Goal: Use online tool/utility: Utilize a website feature to perform a specific function

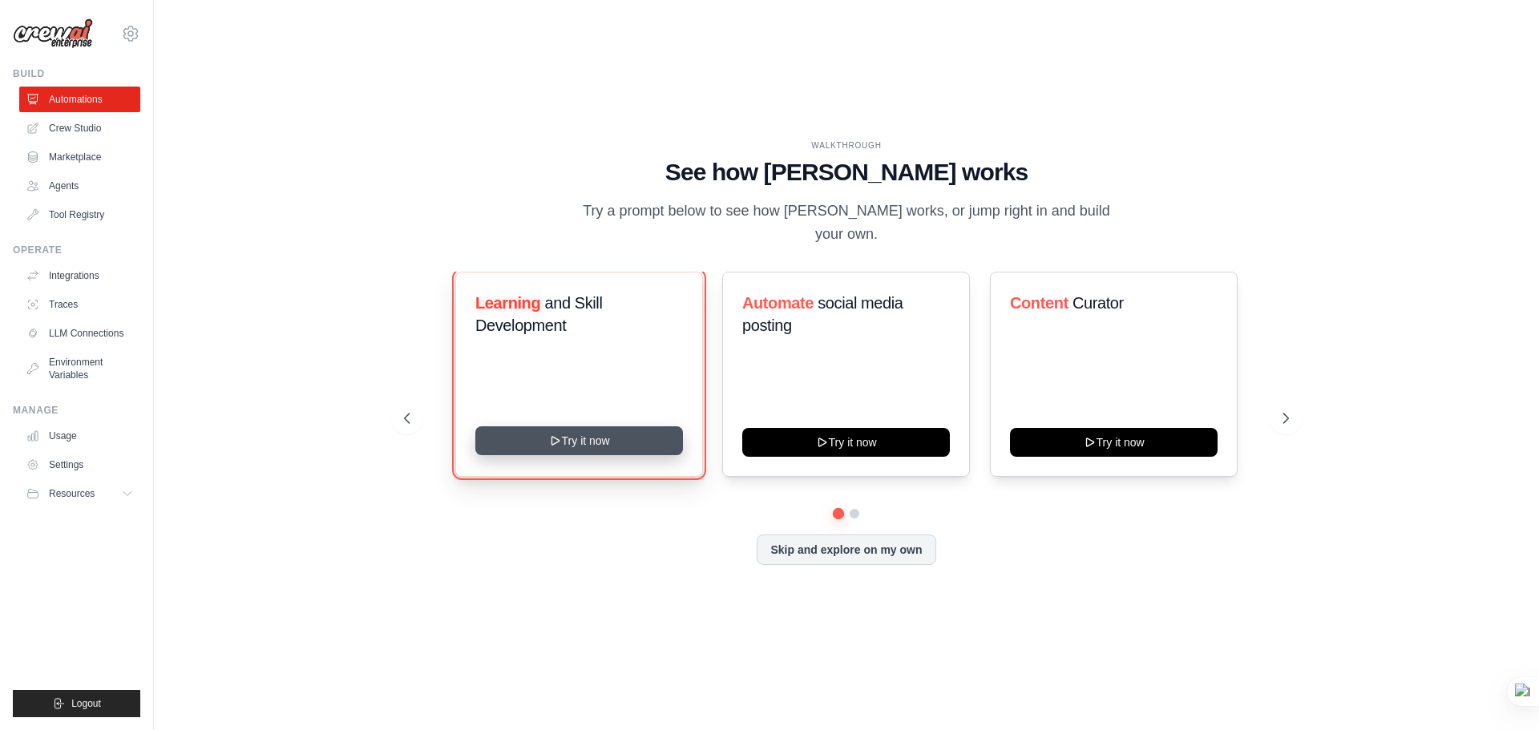
click at [573, 434] on button "Try it now" at bounding box center [579, 440] width 208 height 29
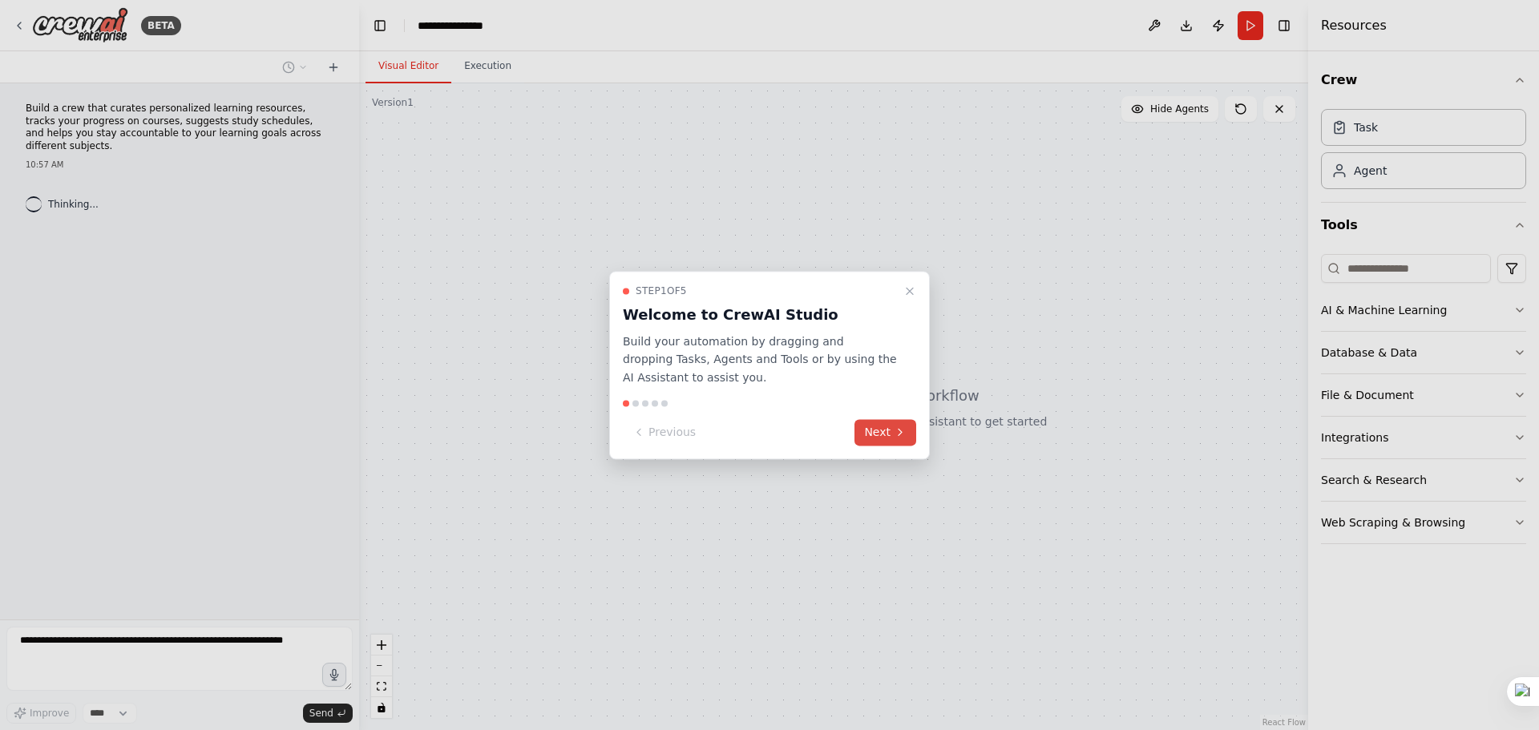
click at [890, 434] on button "Next" at bounding box center [885, 432] width 62 height 26
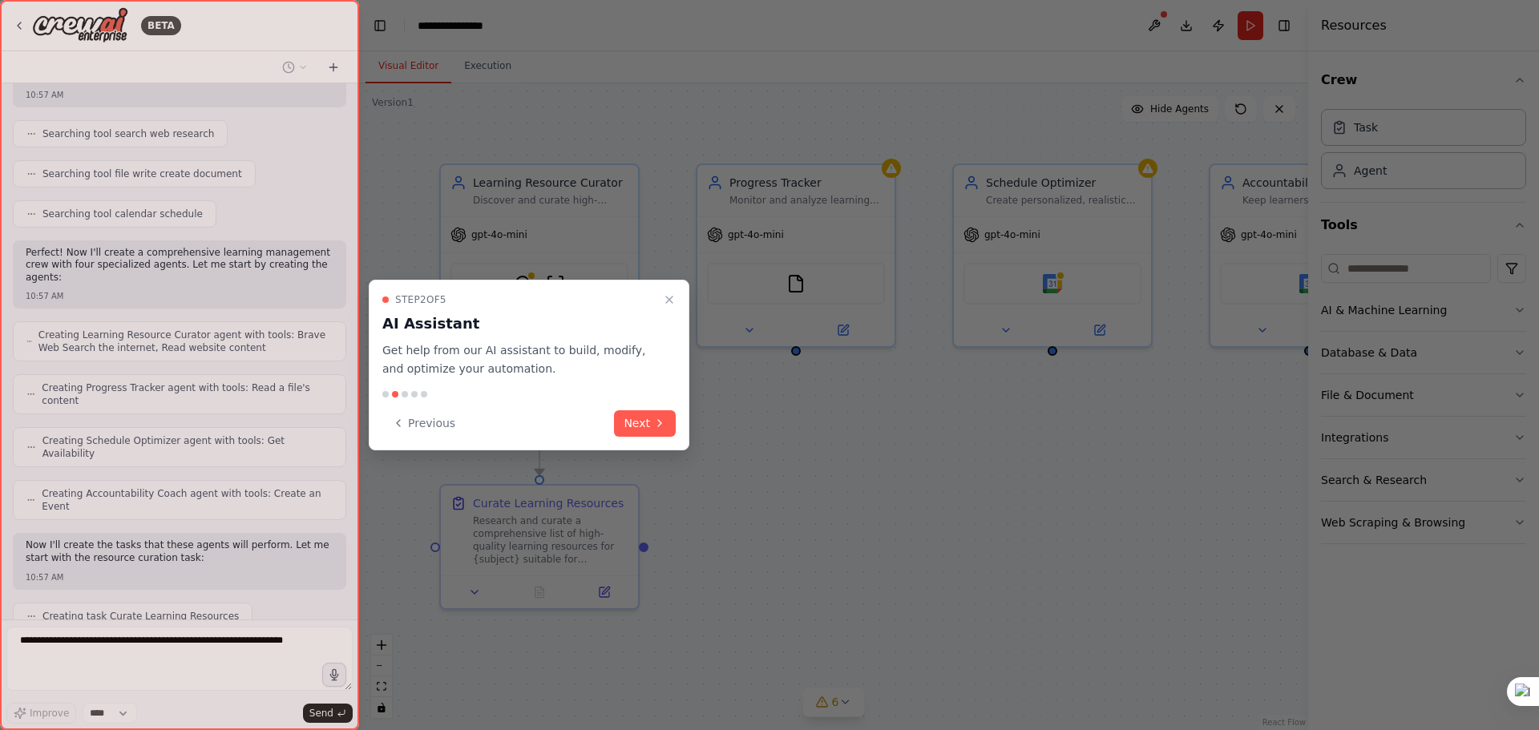
scroll to position [355, 0]
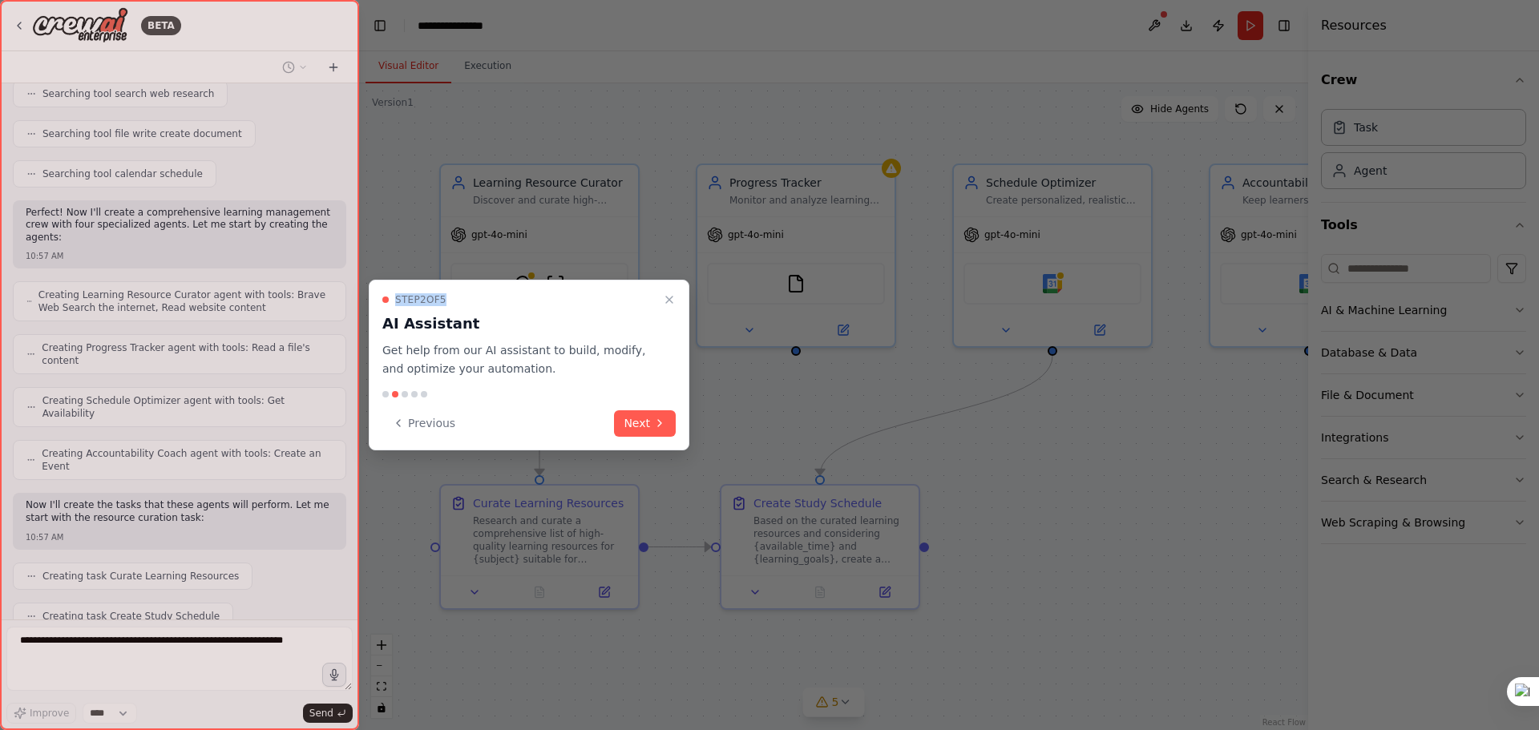
drag, startPoint x: 529, startPoint y: 297, endPoint x: 865, endPoint y: 330, distance: 337.4
click at [865, 330] on div "BETA Build a crew that curates personalized learning resources, tracks your pro…" at bounding box center [769, 365] width 1539 height 730
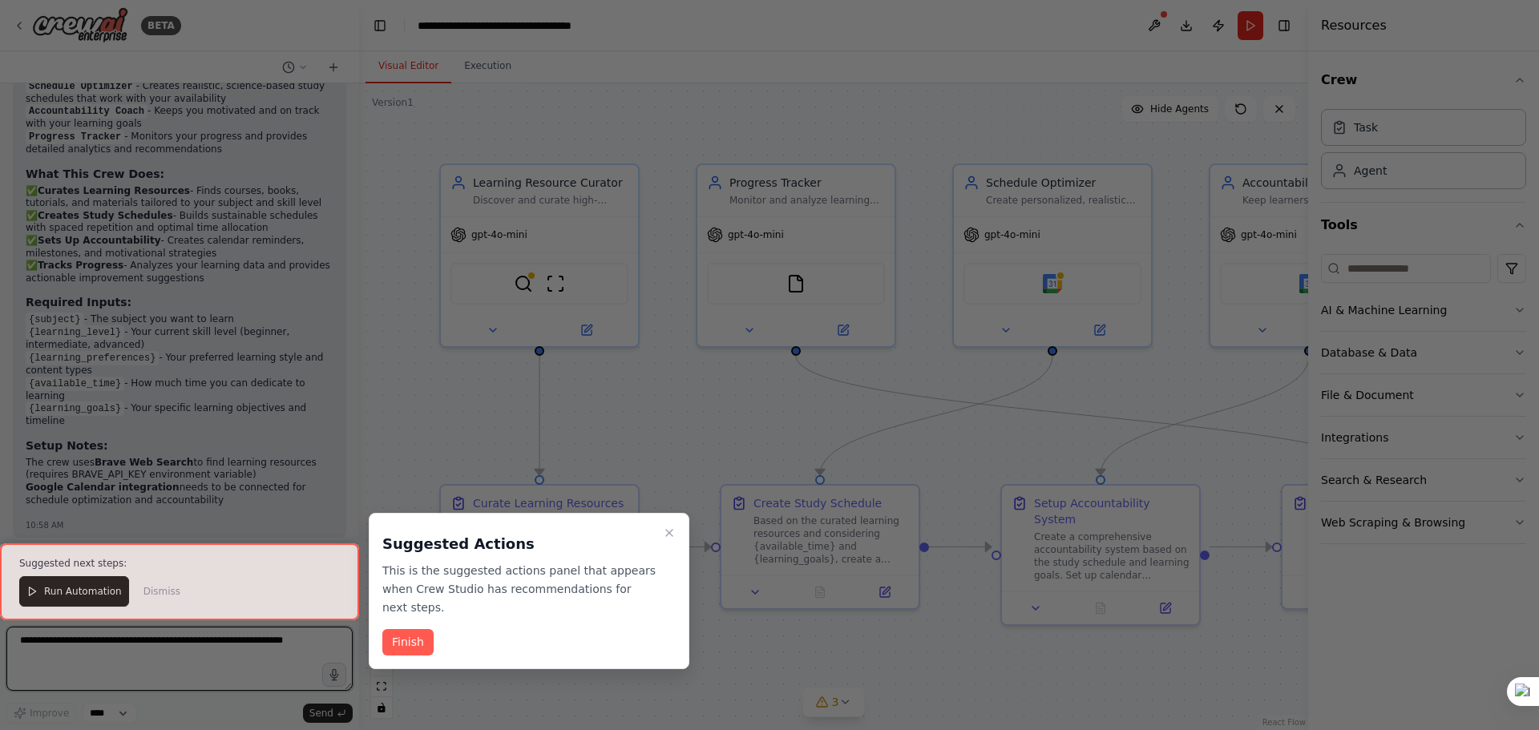
scroll to position [1352, 0]
click at [415, 629] on button "Finish" at bounding box center [407, 642] width 51 height 26
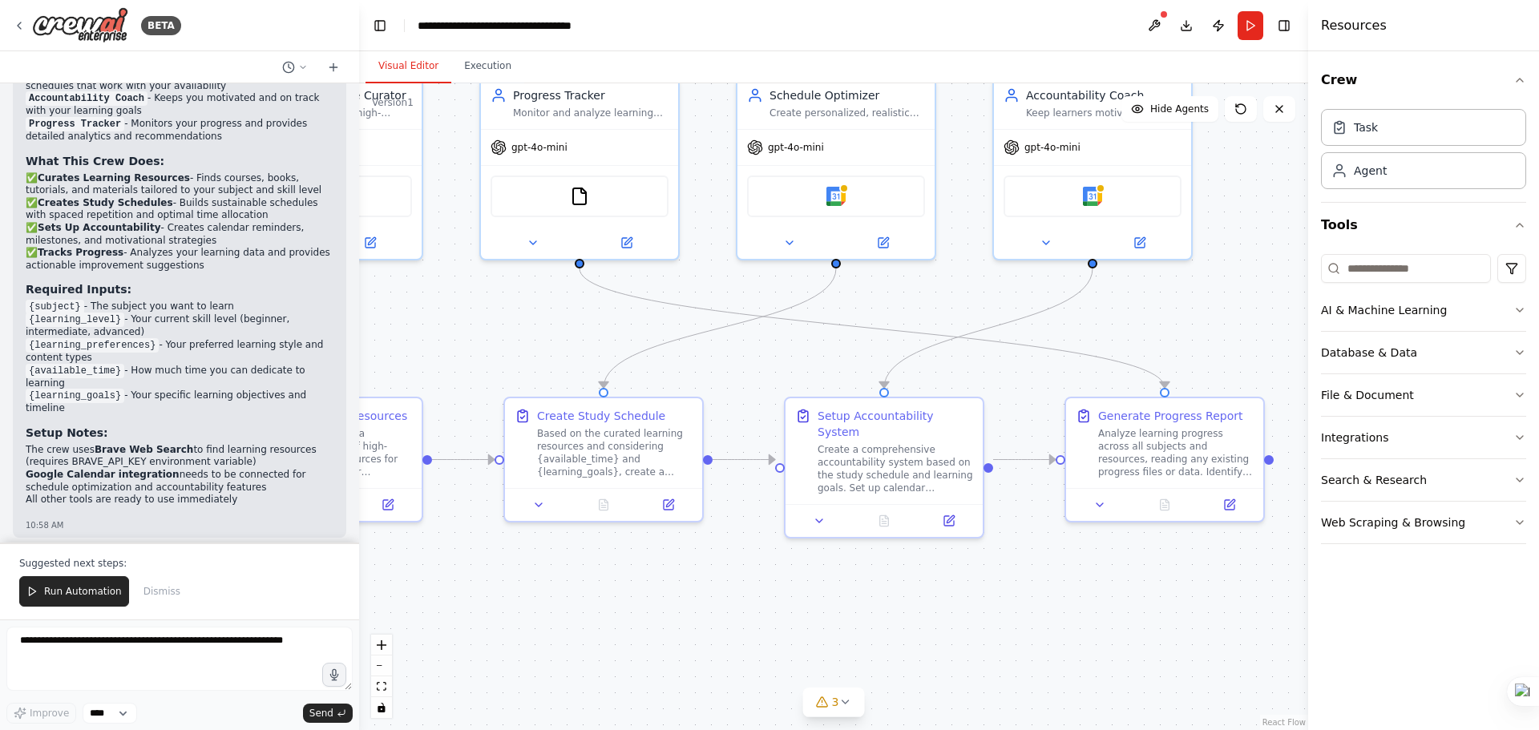
drag, startPoint x: 1198, startPoint y: 384, endPoint x: 981, endPoint y: 296, distance: 234.4
click at [982, 296] on div ".deletable-edge-delete-btn { width: 20px; height: 20px; border: 0px solid #ffff…" at bounding box center [833, 406] width 949 height 647
click at [843, 703] on icon at bounding box center [845, 702] width 6 height 3
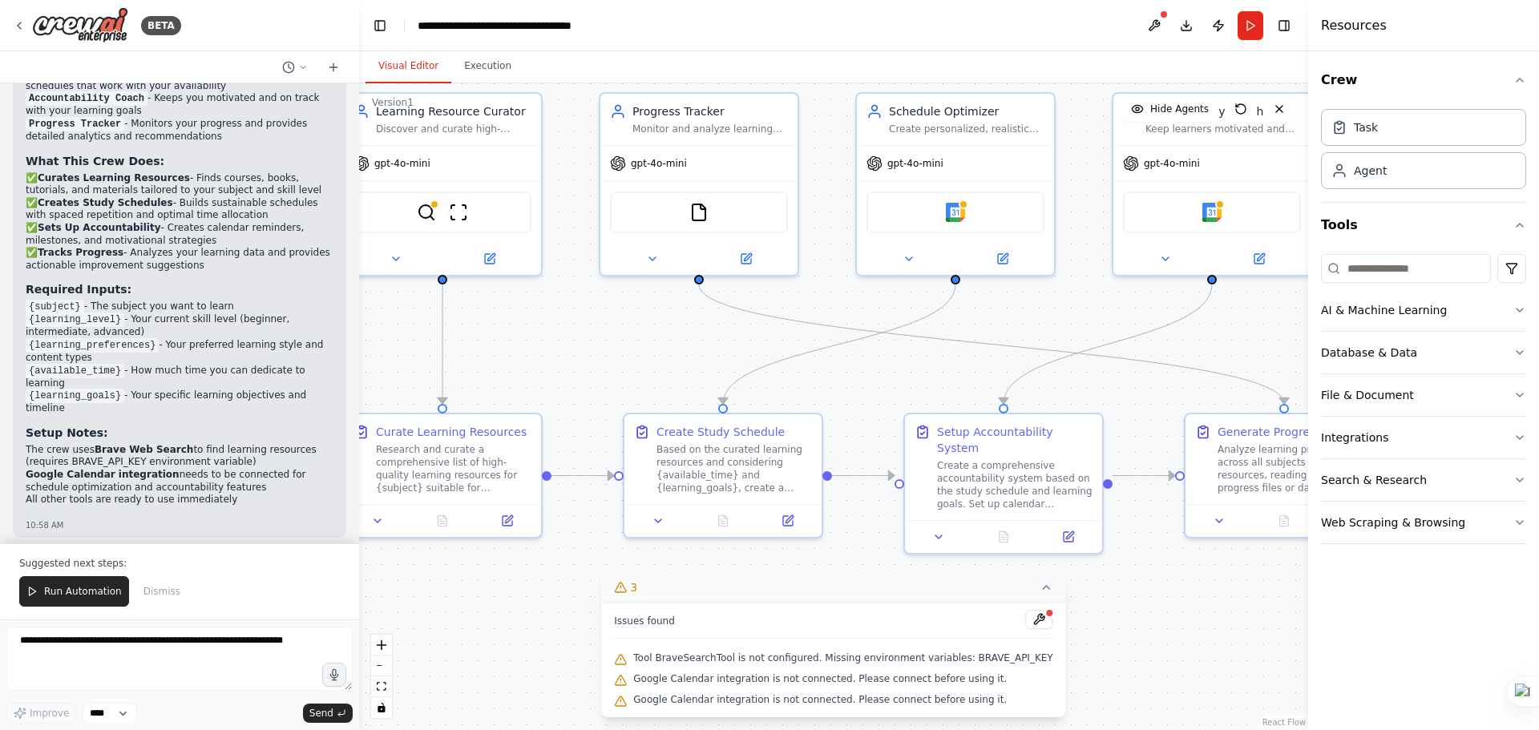
drag, startPoint x: 807, startPoint y: 555, endPoint x: 915, endPoint y: 573, distance: 109.6
click at [915, 573] on div ".deletable-edge-delete-btn { width: 20px; height: 20px; border: 0px solid #ffff…" at bounding box center [833, 406] width 949 height 647
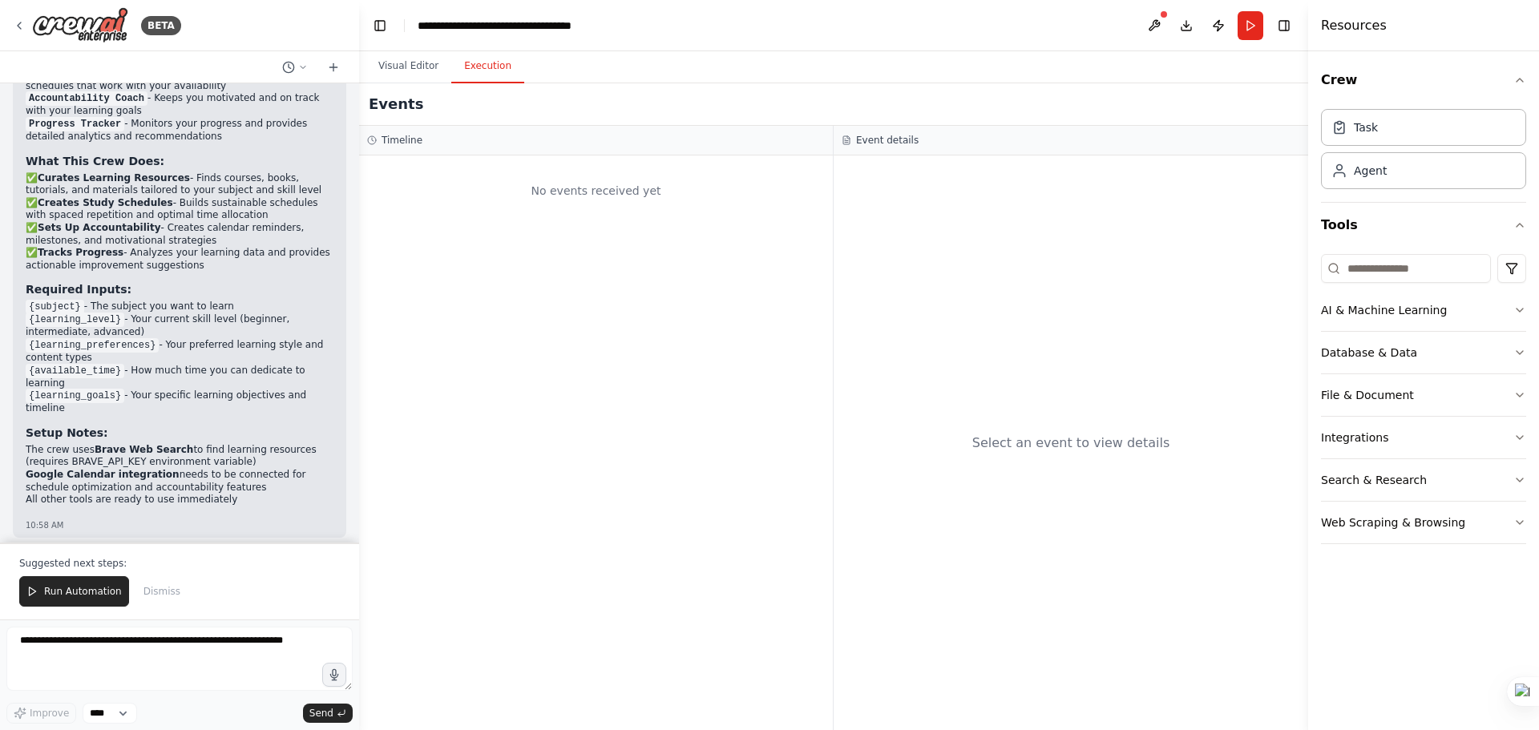
click at [483, 64] on button "Execution" at bounding box center [487, 67] width 73 height 34
click at [404, 66] on button "Visual Editor" at bounding box center [408, 67] width 86 height 34
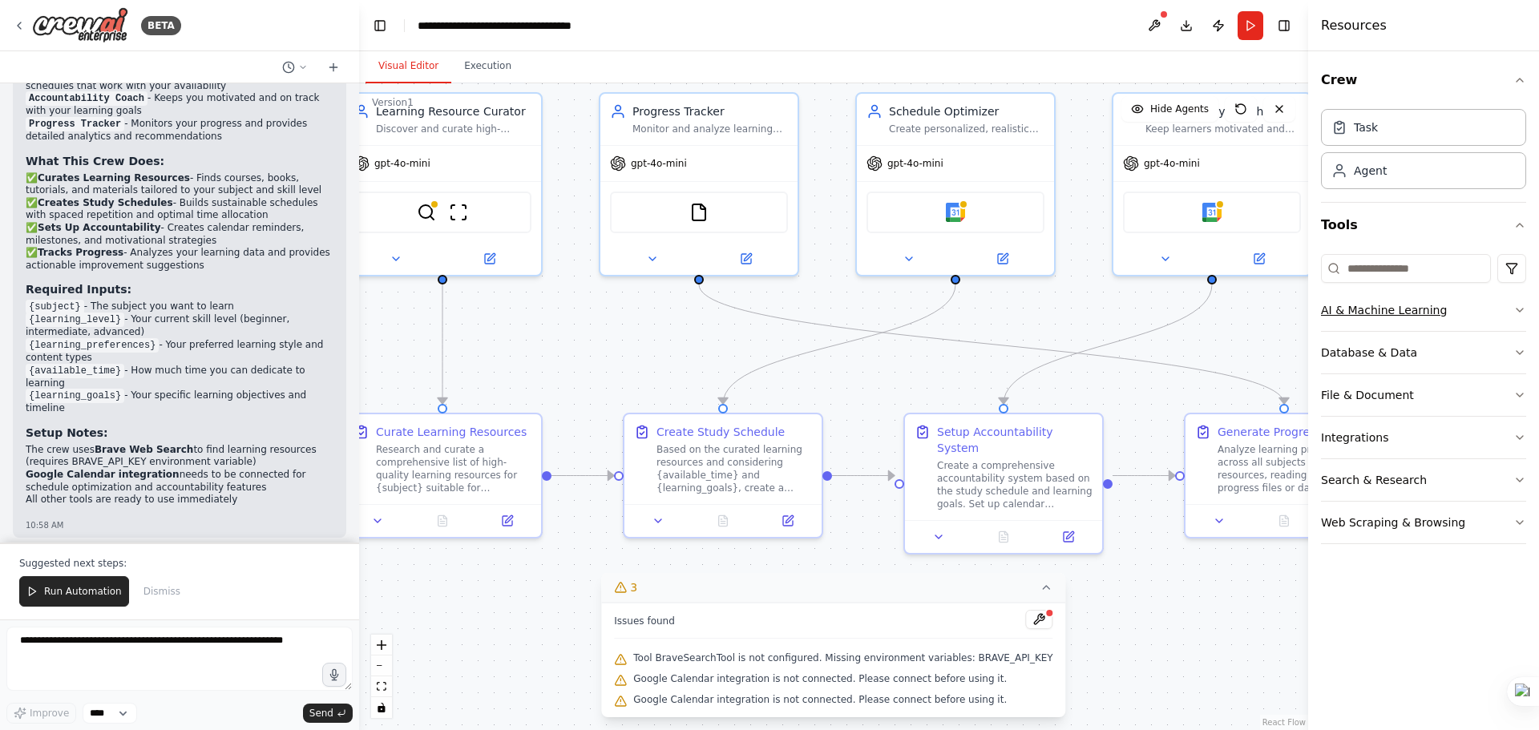
click at [1522, 309] on icon "button" at bounding box center [1519, 310] width 6 height 3
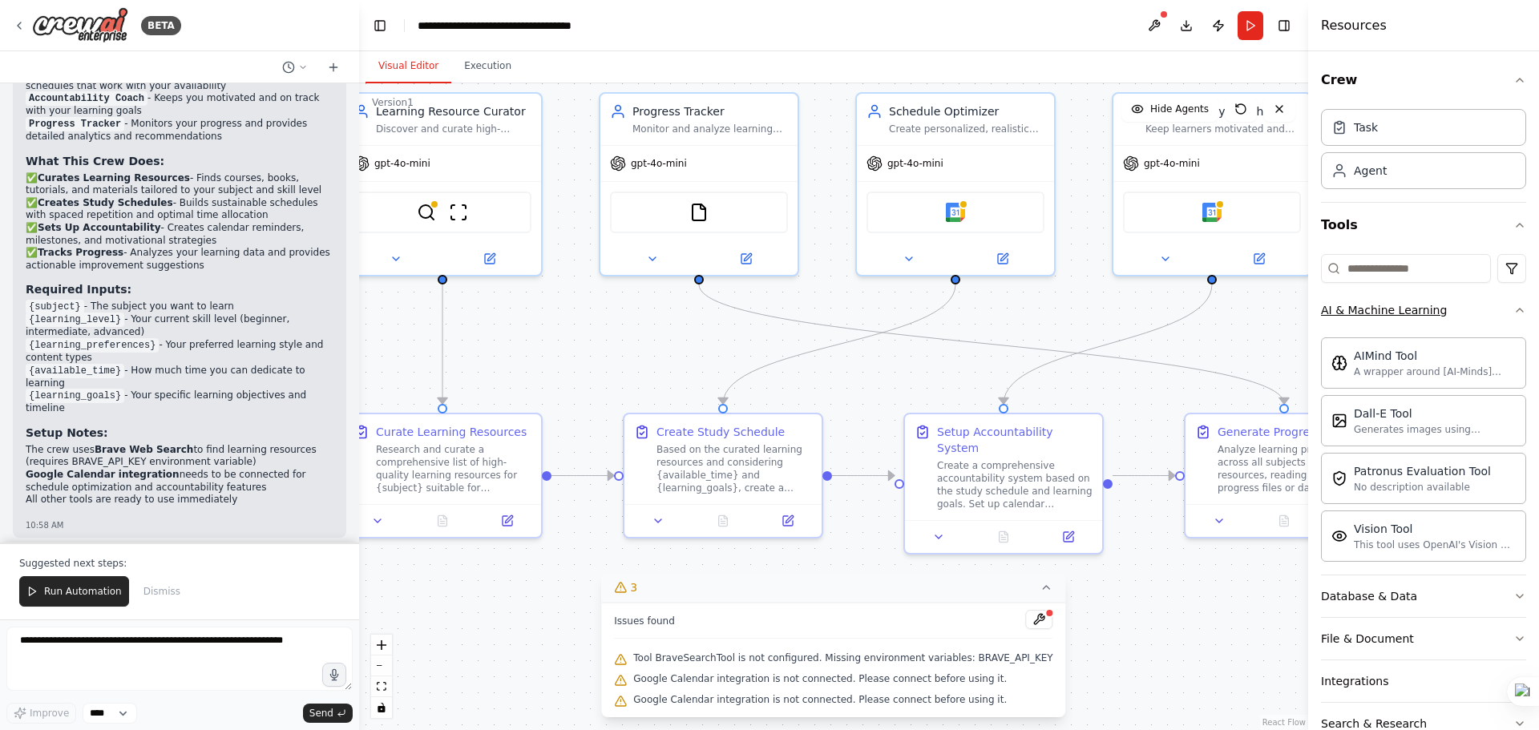
click at [1522, 309] on div "Crew Task Agent Tools AI & Machine Learning AIMind Tool A wrapper around [AI-Mi…" at bounding box center [1423, 390] width 231 height 679
click at [1513, 313] on icon "button" at bounding box center [1519, 310] width 13 height 13
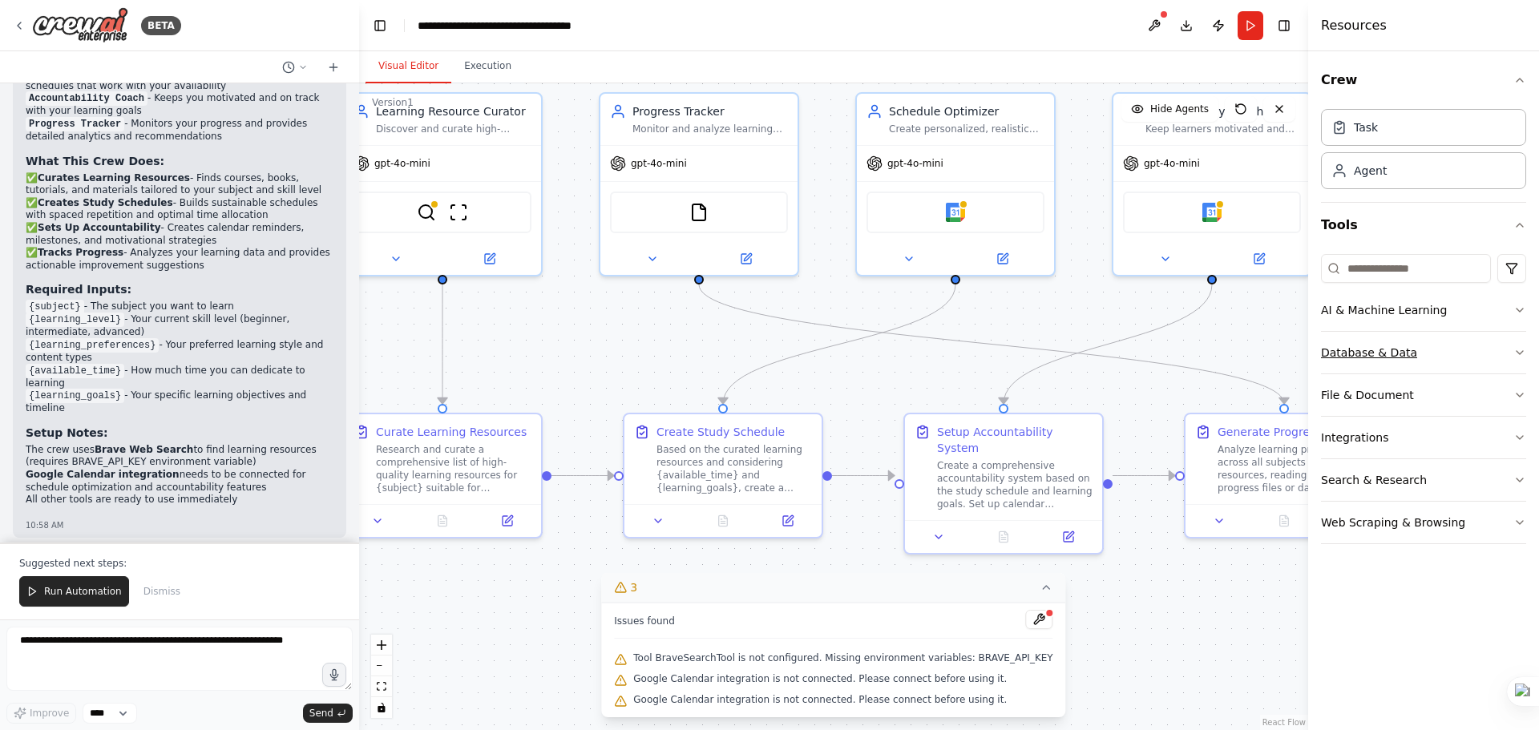
click at [1516, 352] on icon "button" at bounding box center [1519, 352] width 13 height 13
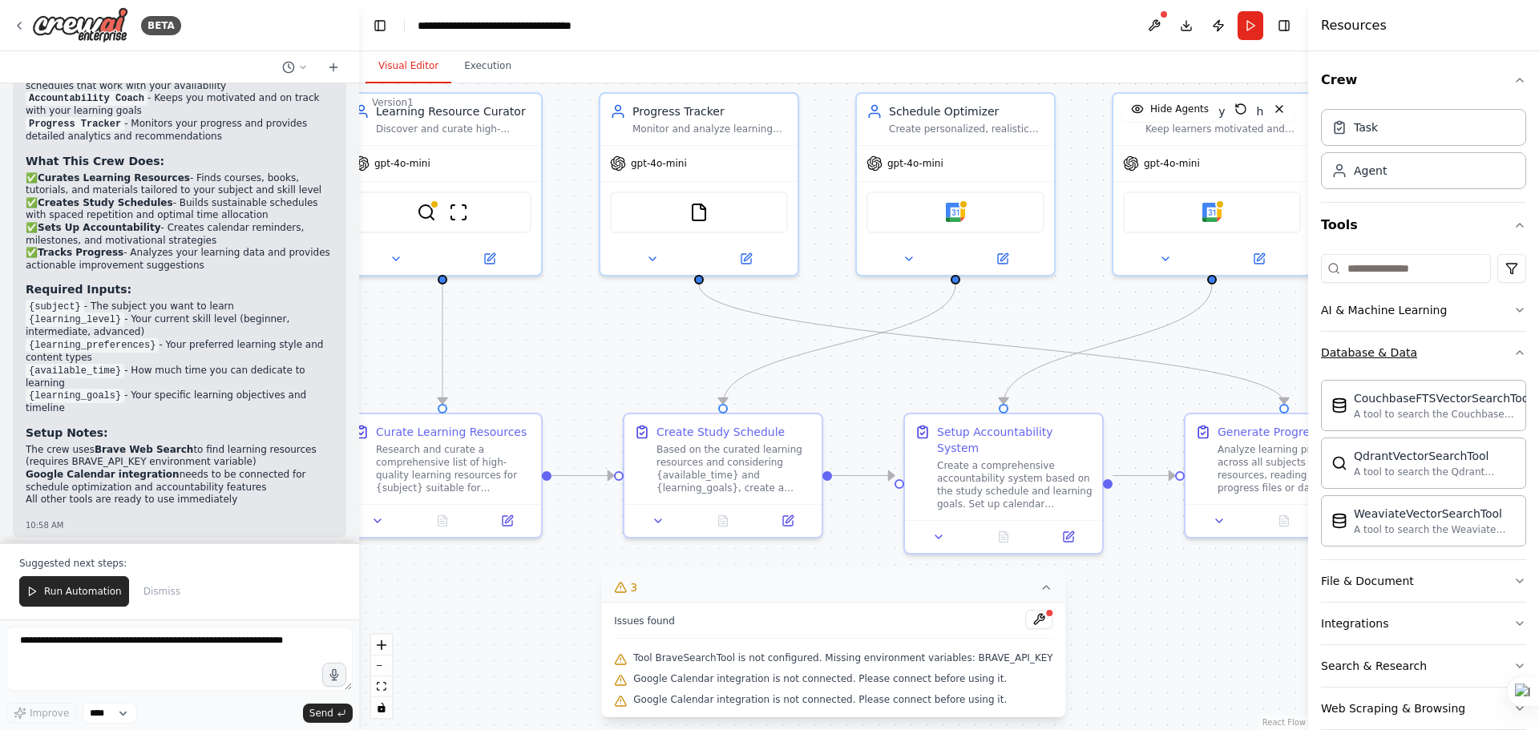
click at [1513, 353] on icon "button" at bounding box center [1519, 352] width 13 height 13
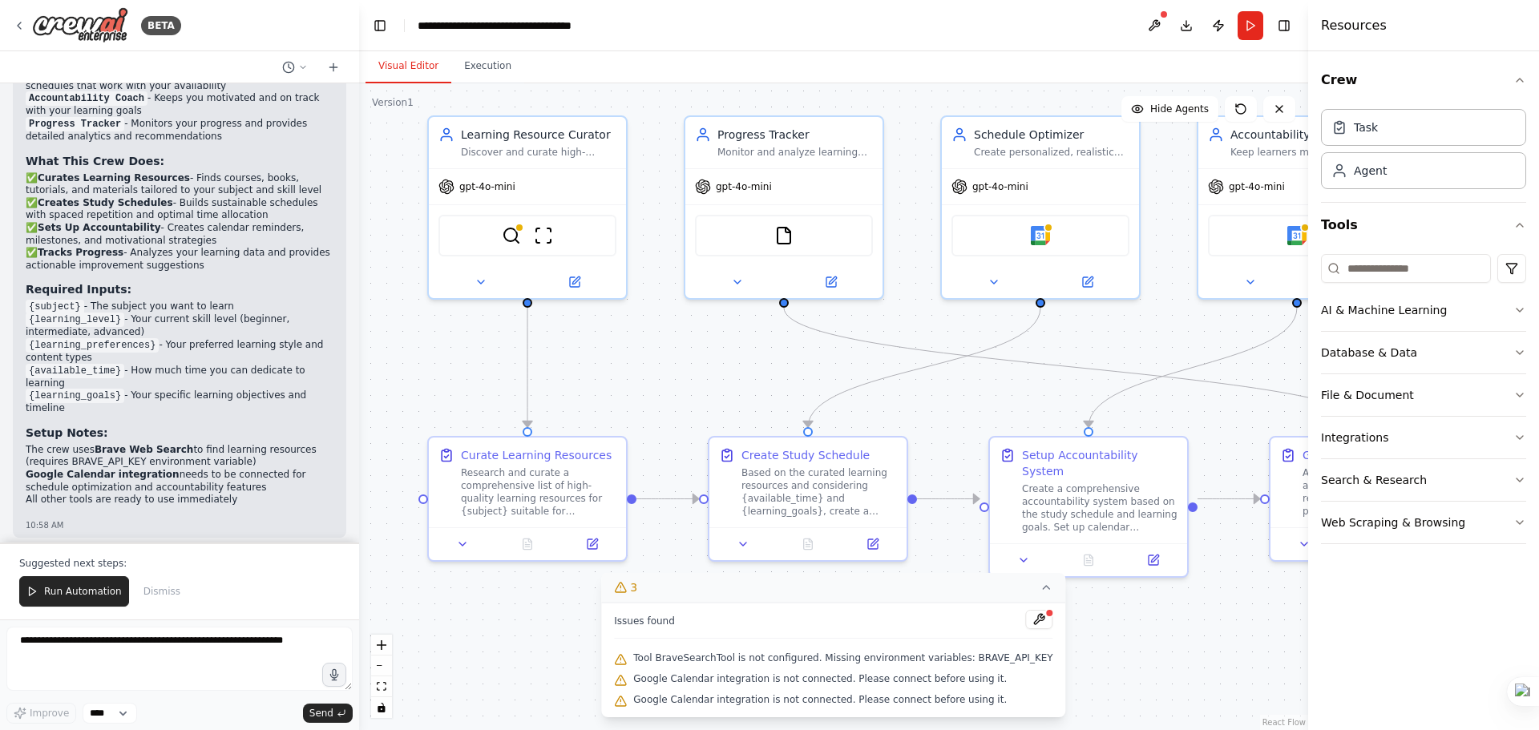
drag, startPoint x: 483, startPoint y: 354, endPoint x: 568, endPoint y: 378, distance: 88.1
click at [568, 378] on div ".deletable-edge-delete-btn { width: 20px; height: 20px; border: 0px solid #ffff…" at bounding box center [833, 406] width 949 height 647
click at [542, 506] on div "Research and curate a comprehensive list of high-quality learning resources for…" at bounding box center [538, 488] width 155 height 51
click at [773, 507] on div "Based on the curated learning resources and considering {available_time} and {l…" at bounding box center [818, 488] width 155 height 51
click at [1040, 590] on icon at bounding box center [1046, 587] width 13 height 13
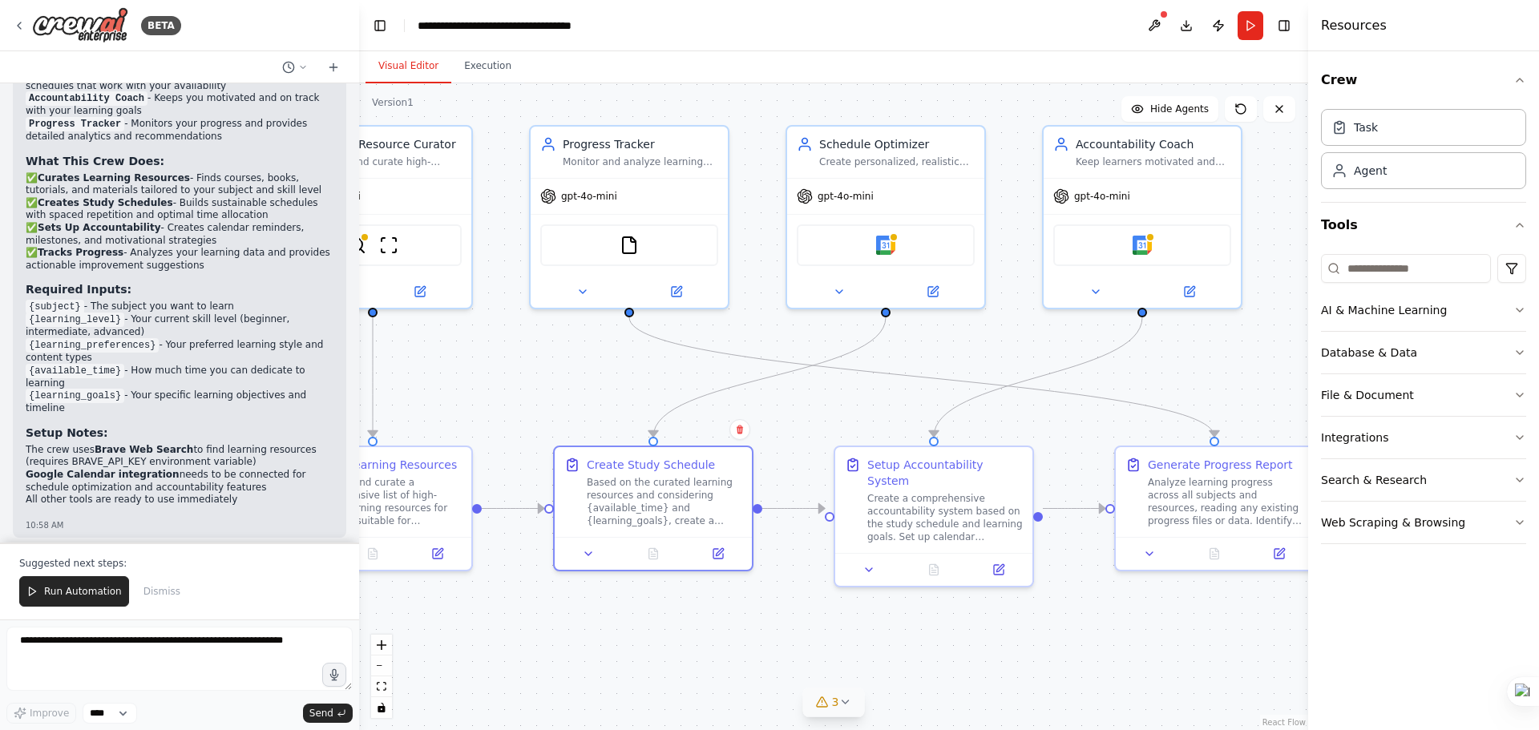
drag, startPoint x: 1191, startPoint y: 627, endPoint x: 1036, endPoint y: 636, distance: 155.0
click at [1036, 636] on div ".deletable-edge-delete-btn { width: 20px; height: 20px; border: 0px solid #ffff…" at bounding box center [833, 406] width 949 height 647
click at [95, 596] on span "Run Automation" at bounding box center [83, 591] width 78 height 13
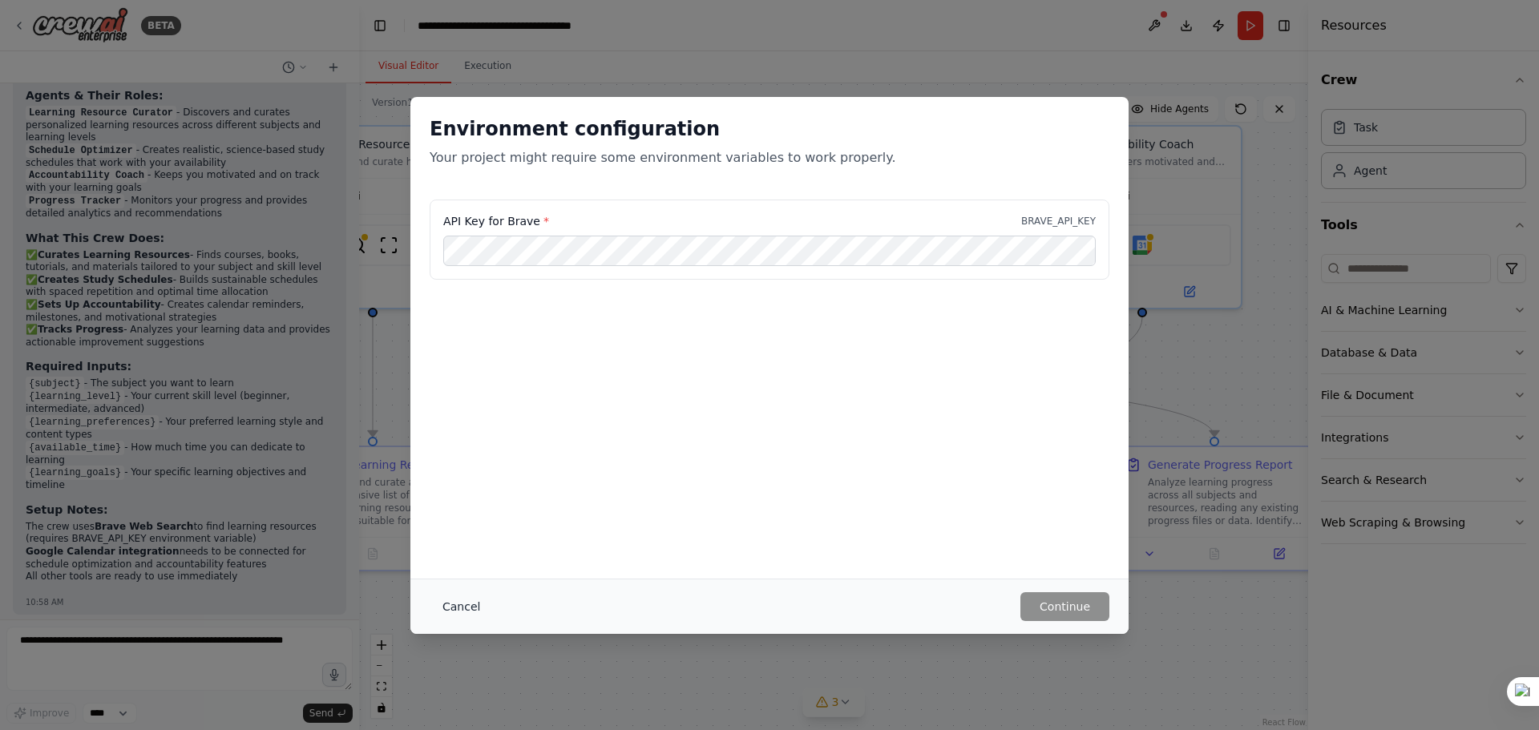
click at [454, 604] on button "Cancel" at bounding box center [461, 606] width 63 height 29
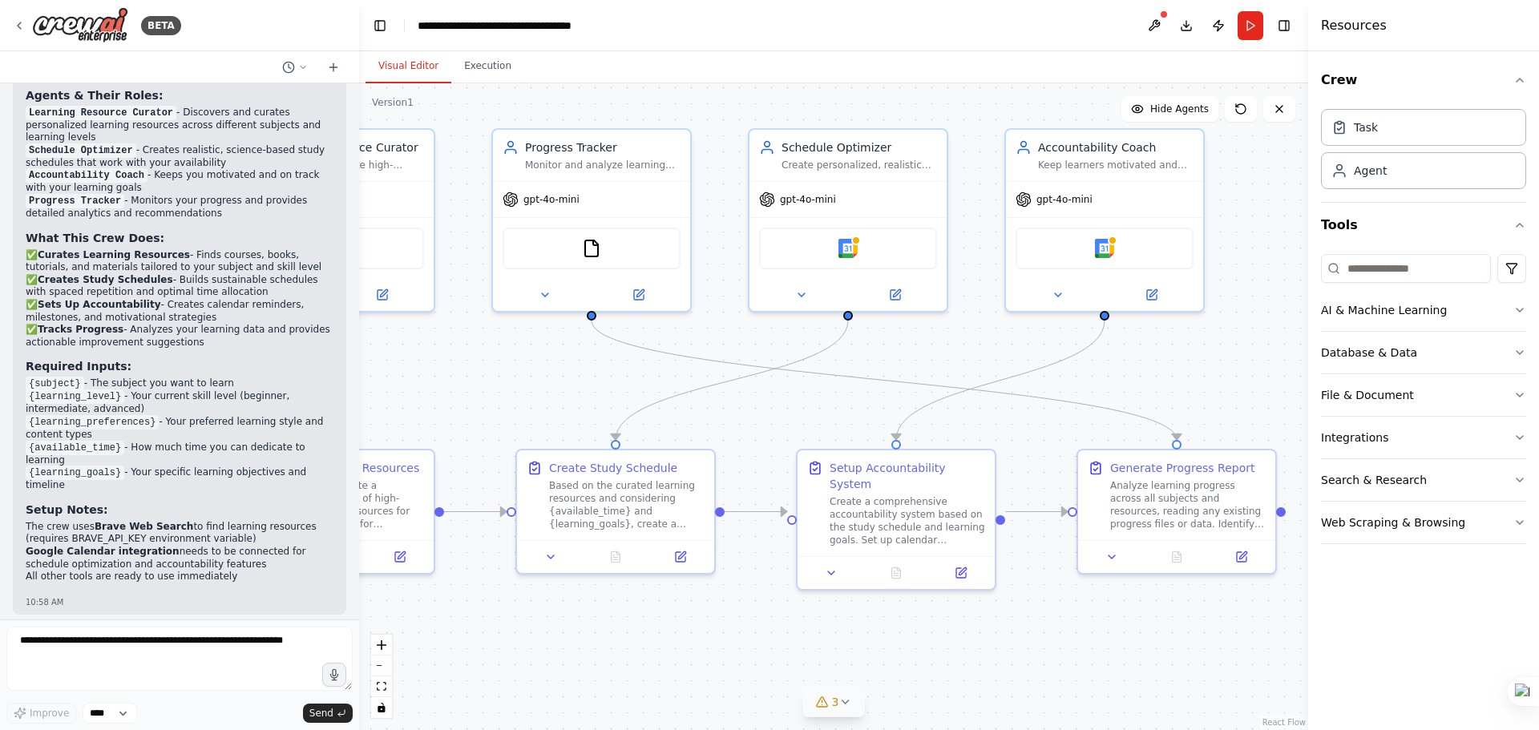
drag, startPoint x: 1029, startPoint y: 593, endPoint x: 991, endPoint y: 596, distance: 37.8
click at [991, 596] on div ".deletable-edge-delete-btn { width: 20px; height: 20px; border: 0px solid #ffff…" at bounding box center [833, 406] width 949 height 647
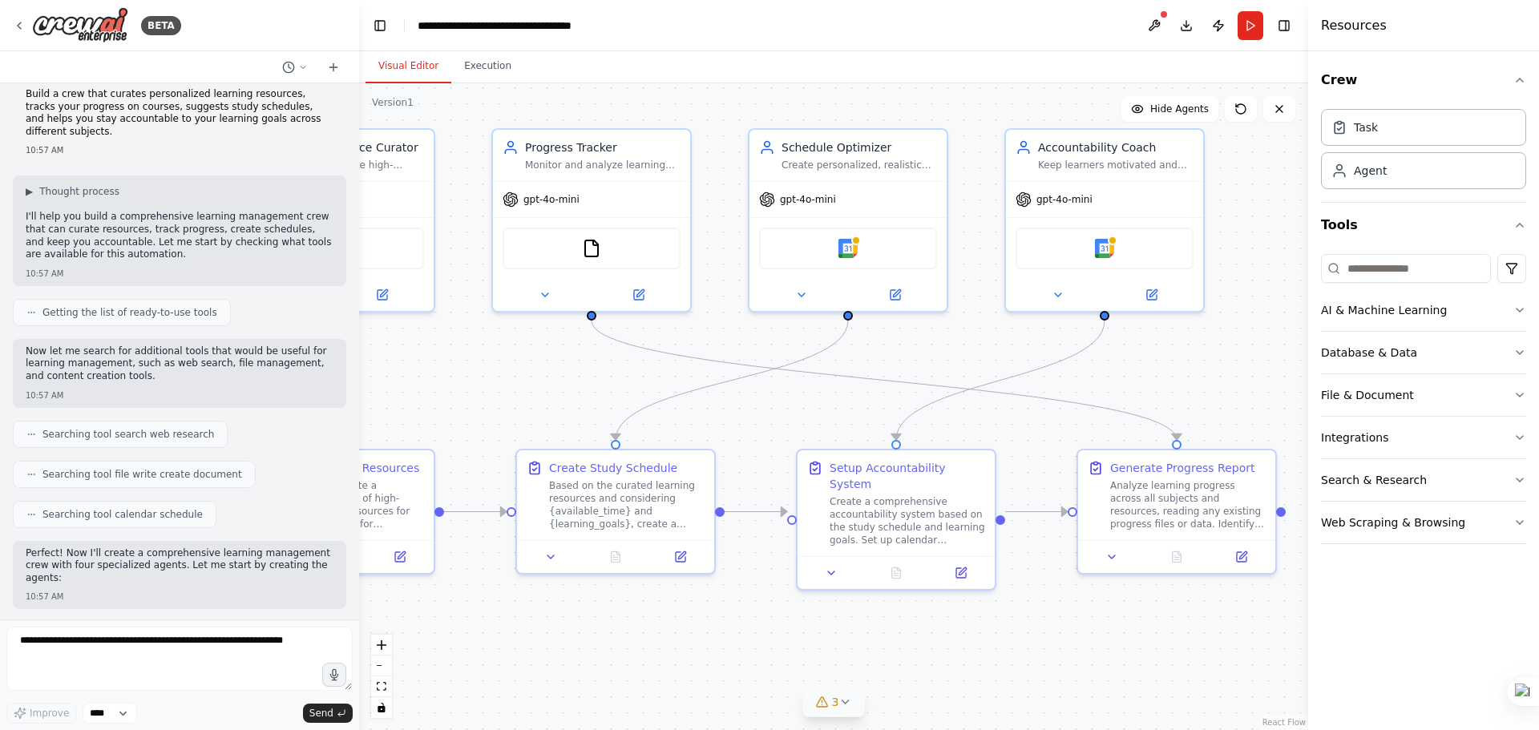
scroll to position [0, 0]
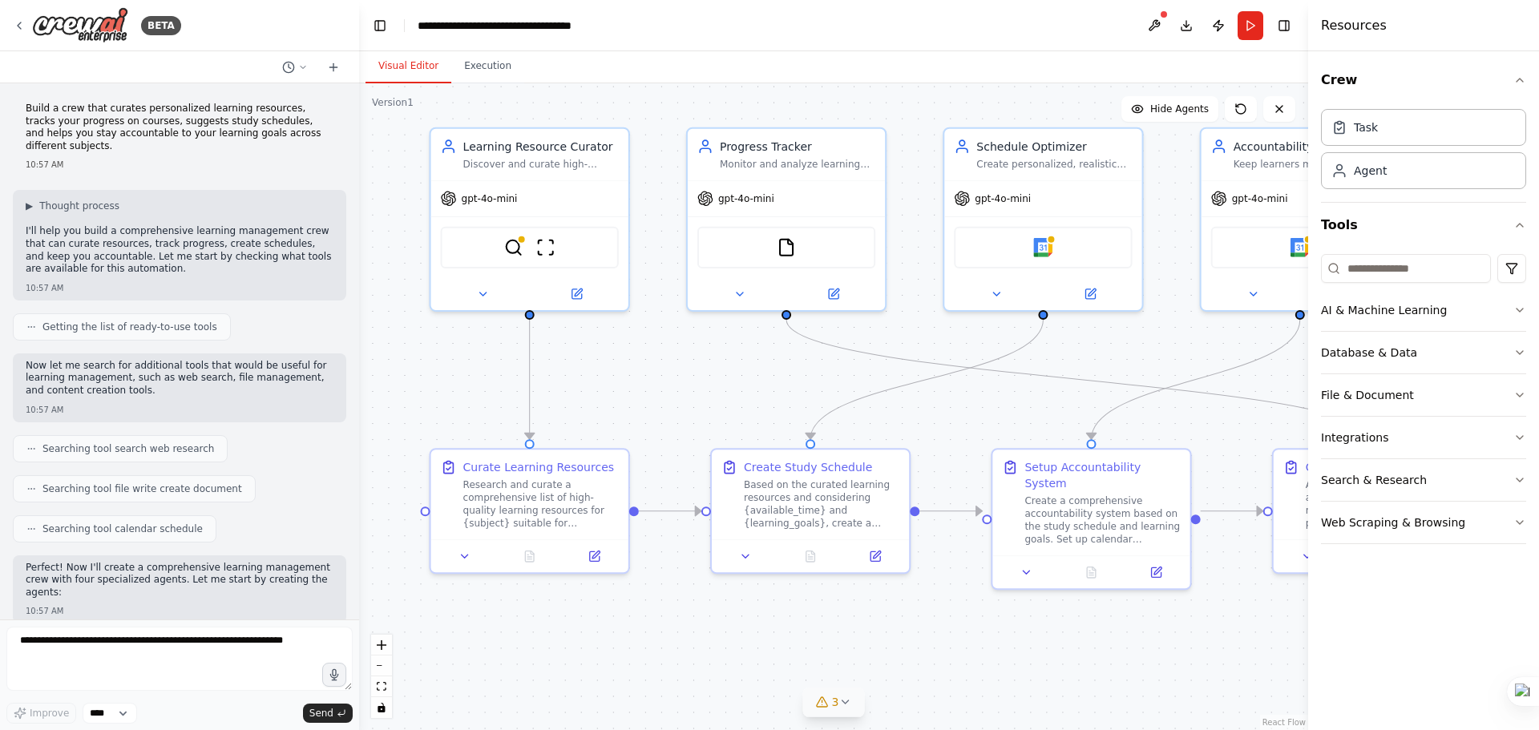
drag, startPoint x: 709, startPoint y: 615, endPoint x: 904, endPoint y: 614, distance: 194.8
click at [904, 614] on div ".deletable-edge-delete-btn { width: 20px; height: 20px; border: 0px solid #ffff…" at bounding box center [833, 406] width 949 height 647
click at [380, 643] on icon "zoom in" at bounding box center [382, 645] width 10 height 10
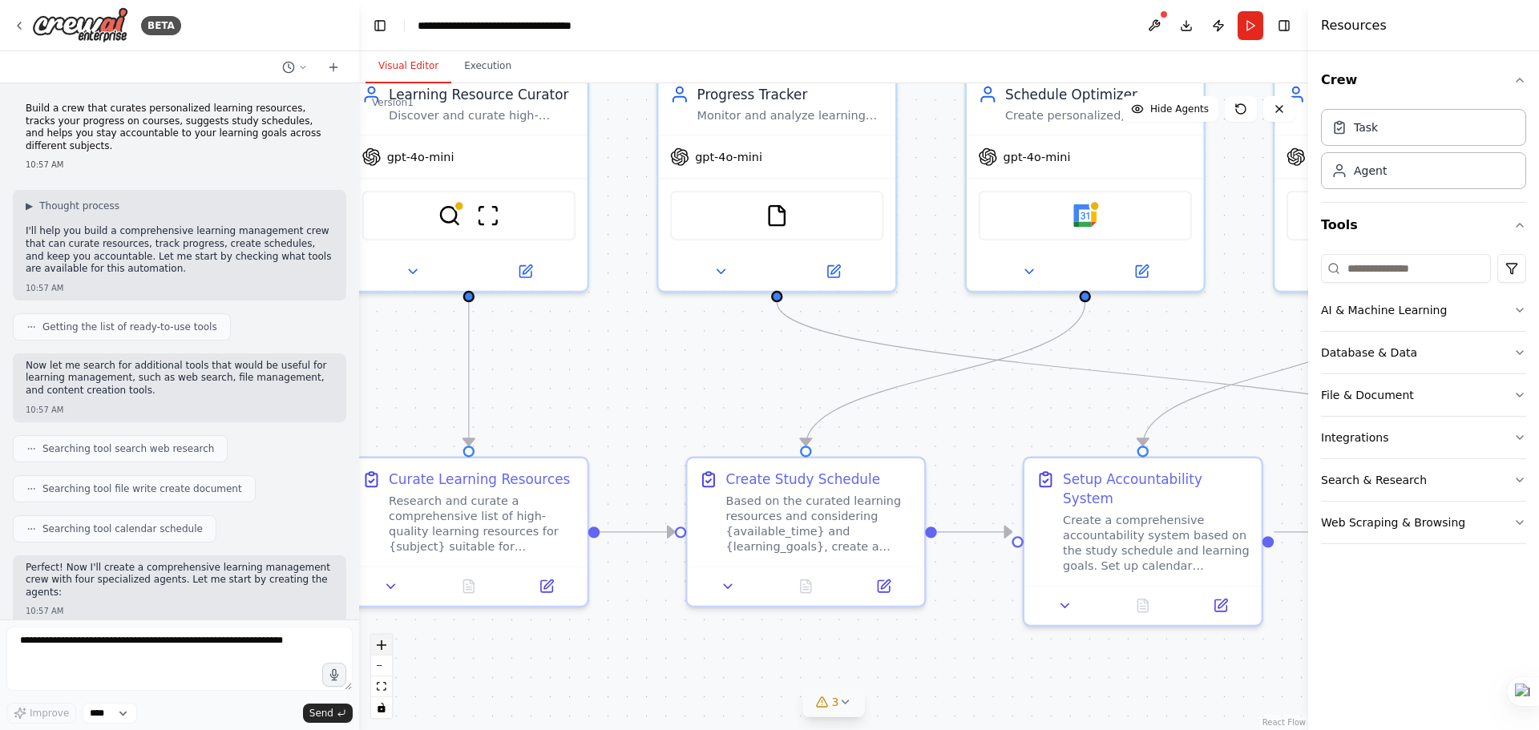
click at [379, 644] on icon "zoom in" at bounding box center [382, 645] width 10 height 10
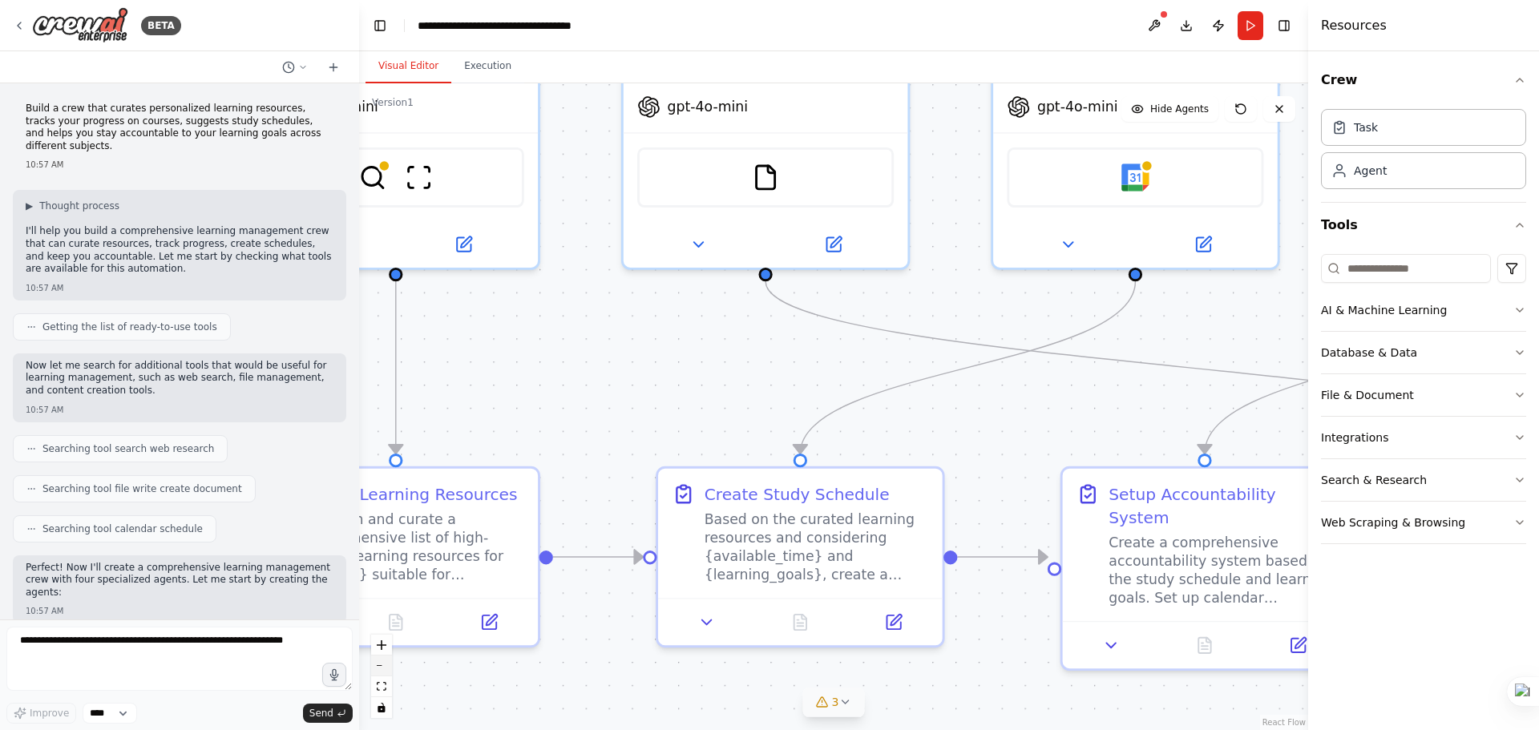
click at [379, 665] on icon "zoom out" at bounding box center [382, 666] width 10 height 2
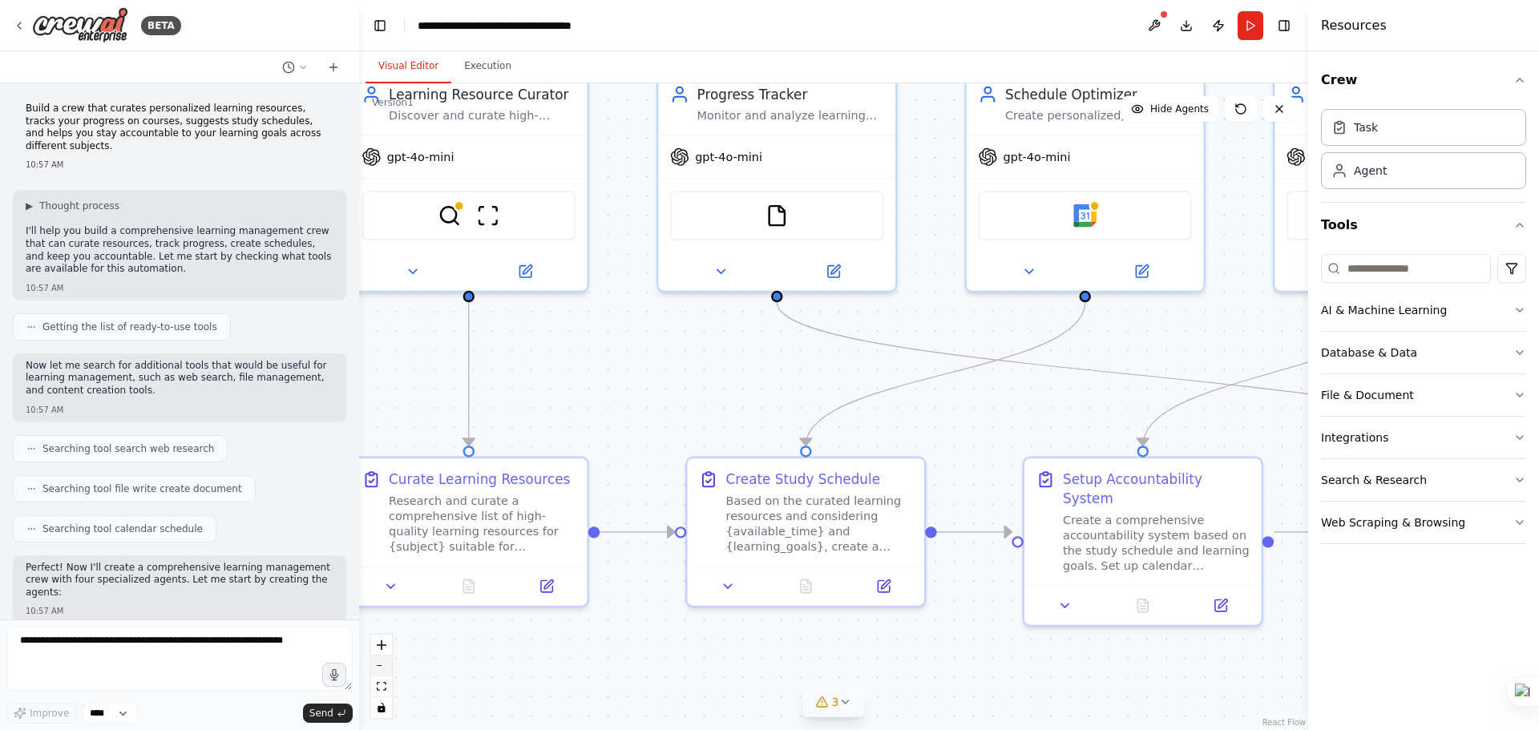
click at [379, 665] on icon "zoom out" at bounding box center [382, 666] width 10 height 2
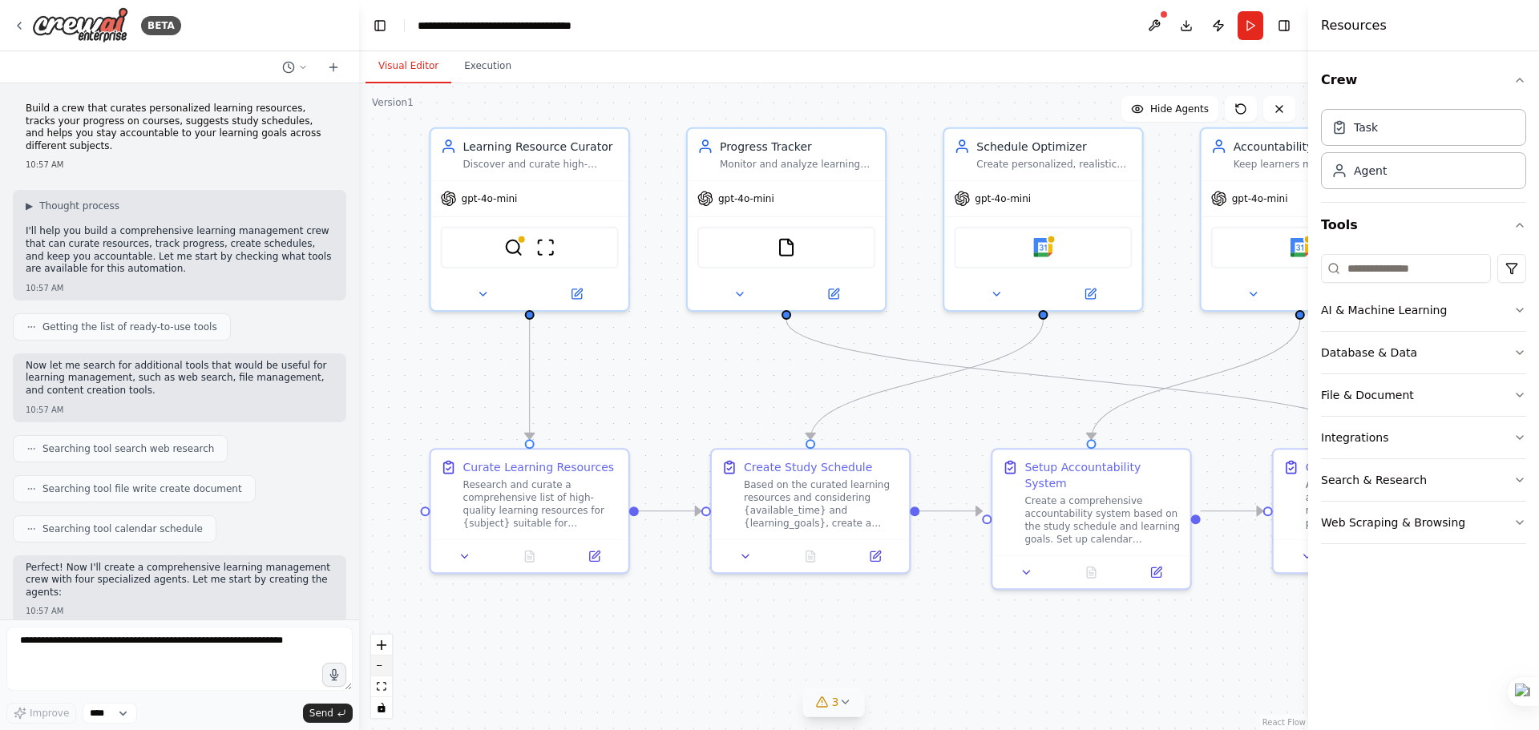
click at [379, 665] on icon "zoom out" at bounding box center [382, 666] width 10 height 2
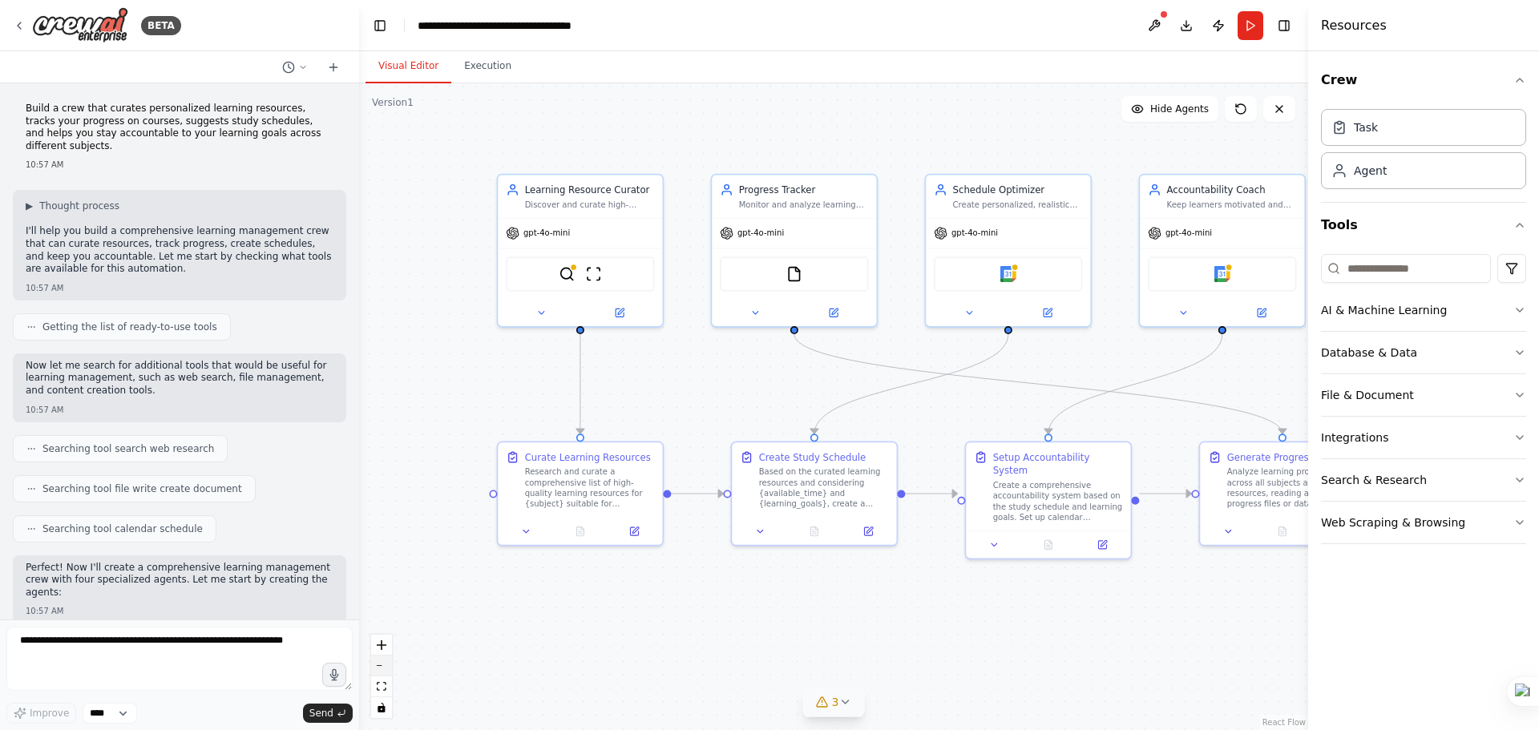
click at [379, 665] on icon "zoom out" at bounding box center [382, 666] width 10 height 2
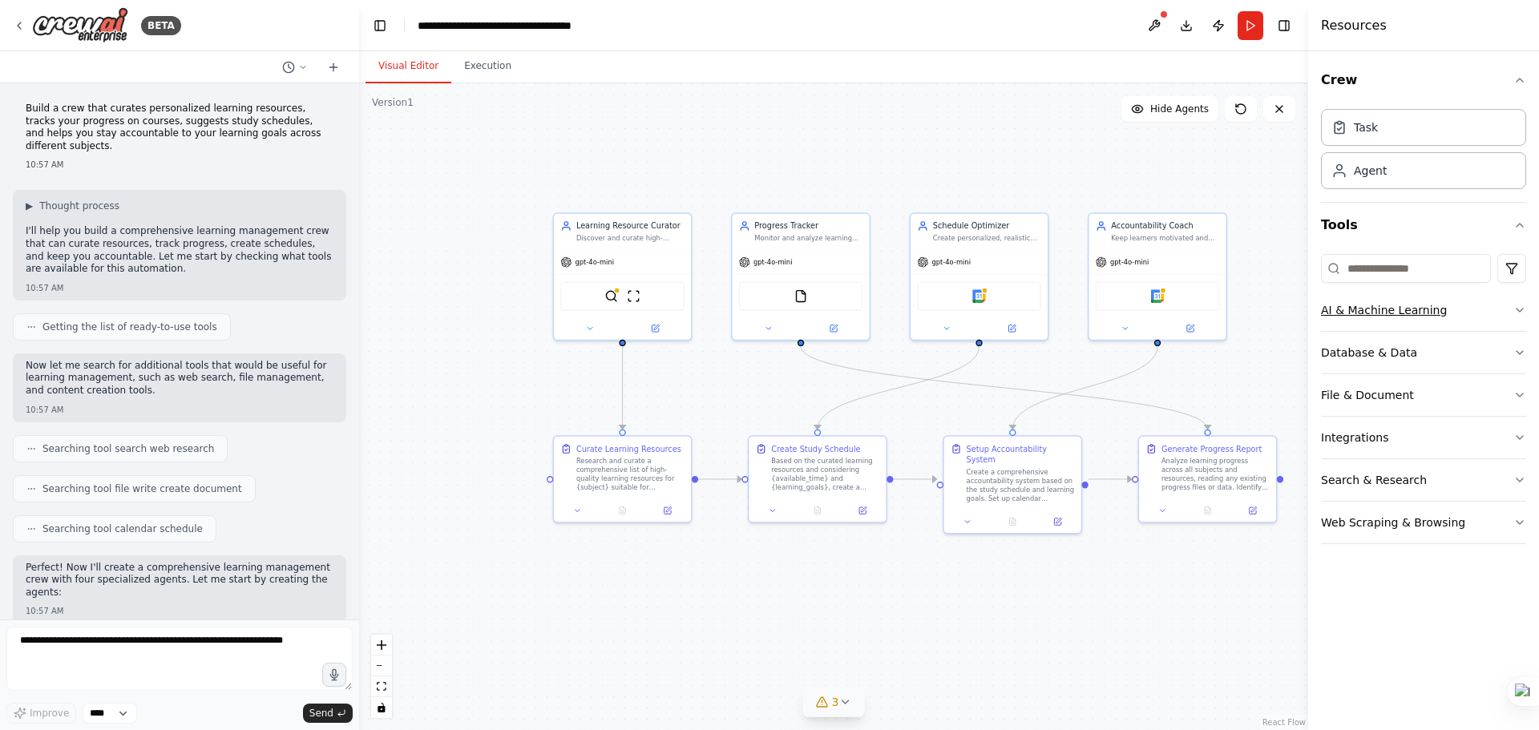
click at [1521, 310] on icon "button" at bounding box center [1519, 310] width 6 height 3
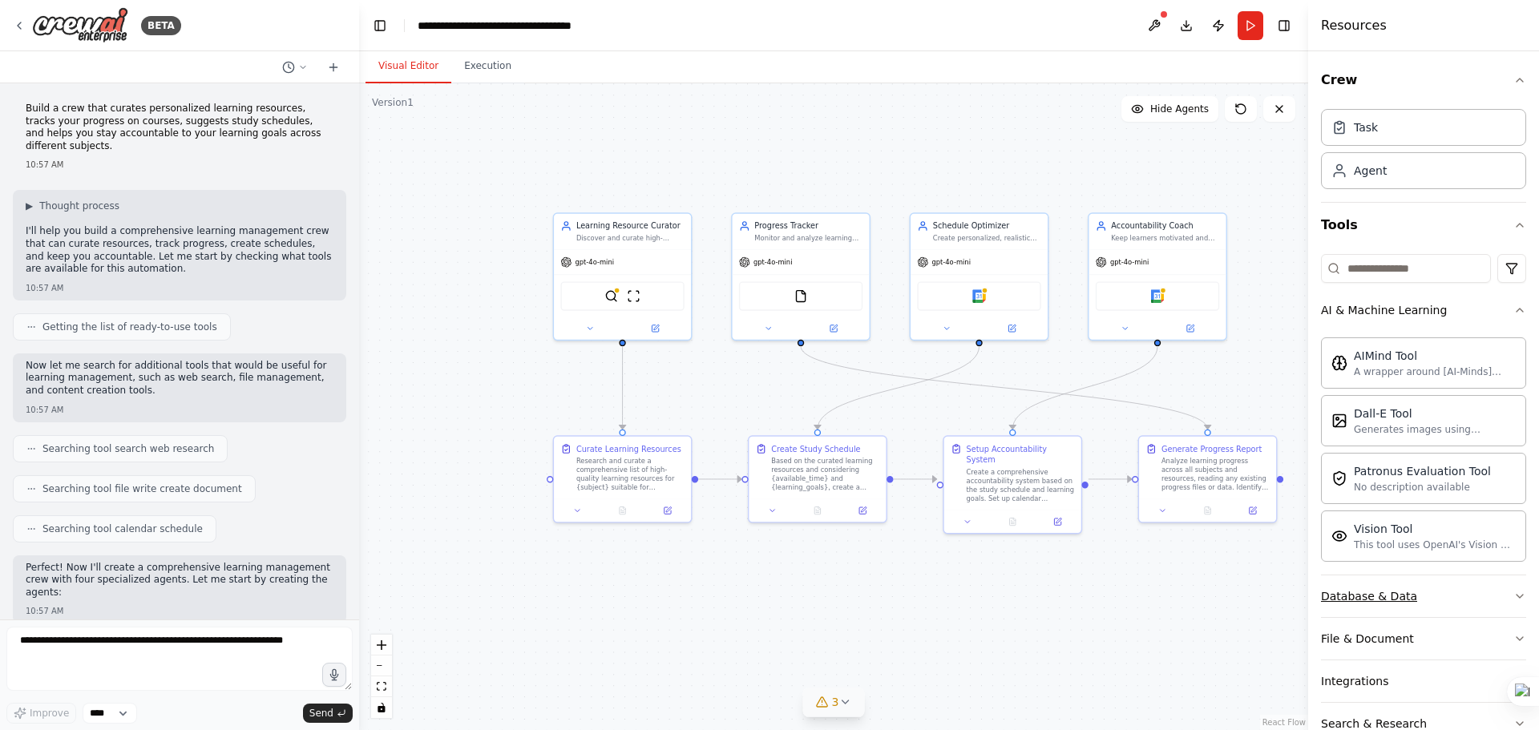
click at [1513, 596] on icon "button" at bounding box center [1519, 596] width 13 height 13
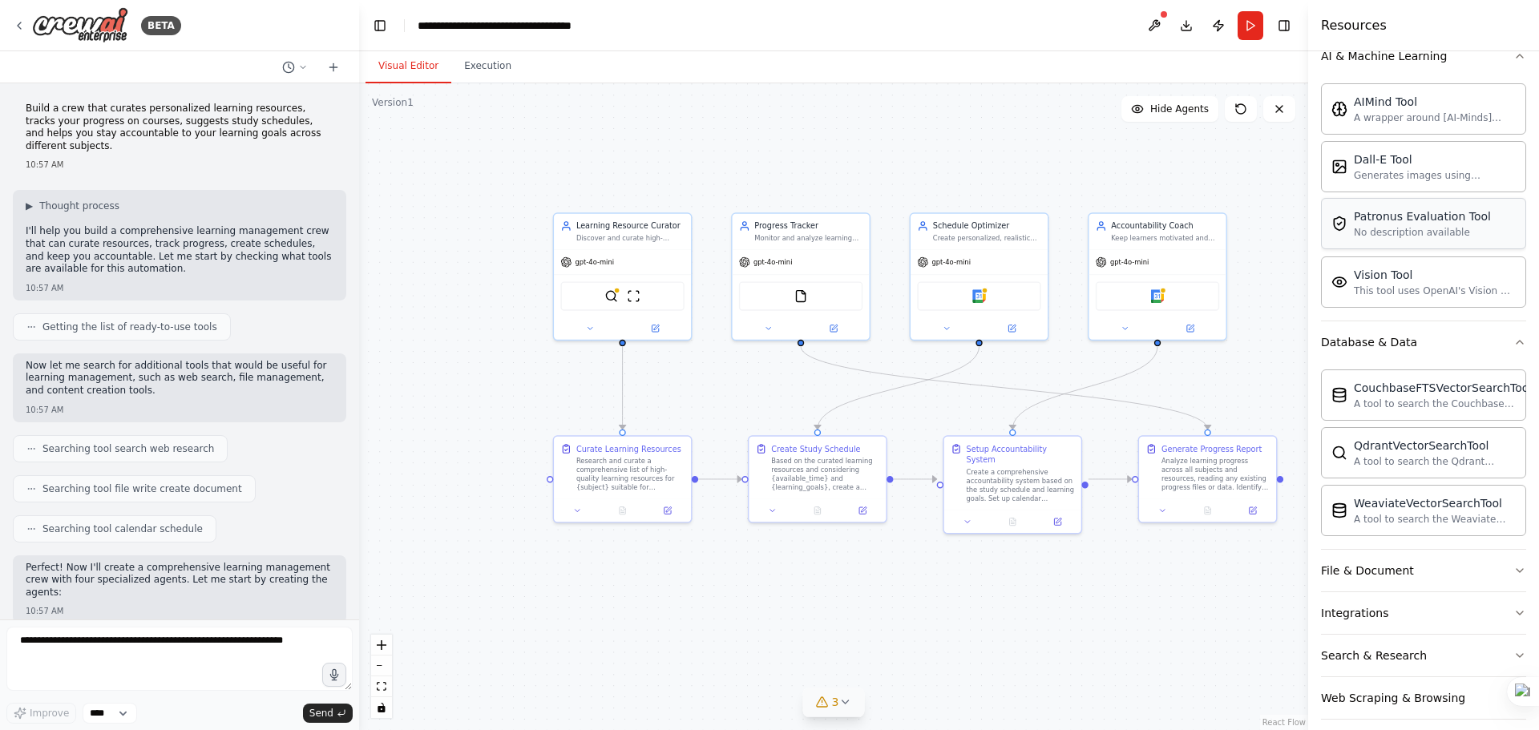
scroll to position [269, 0]
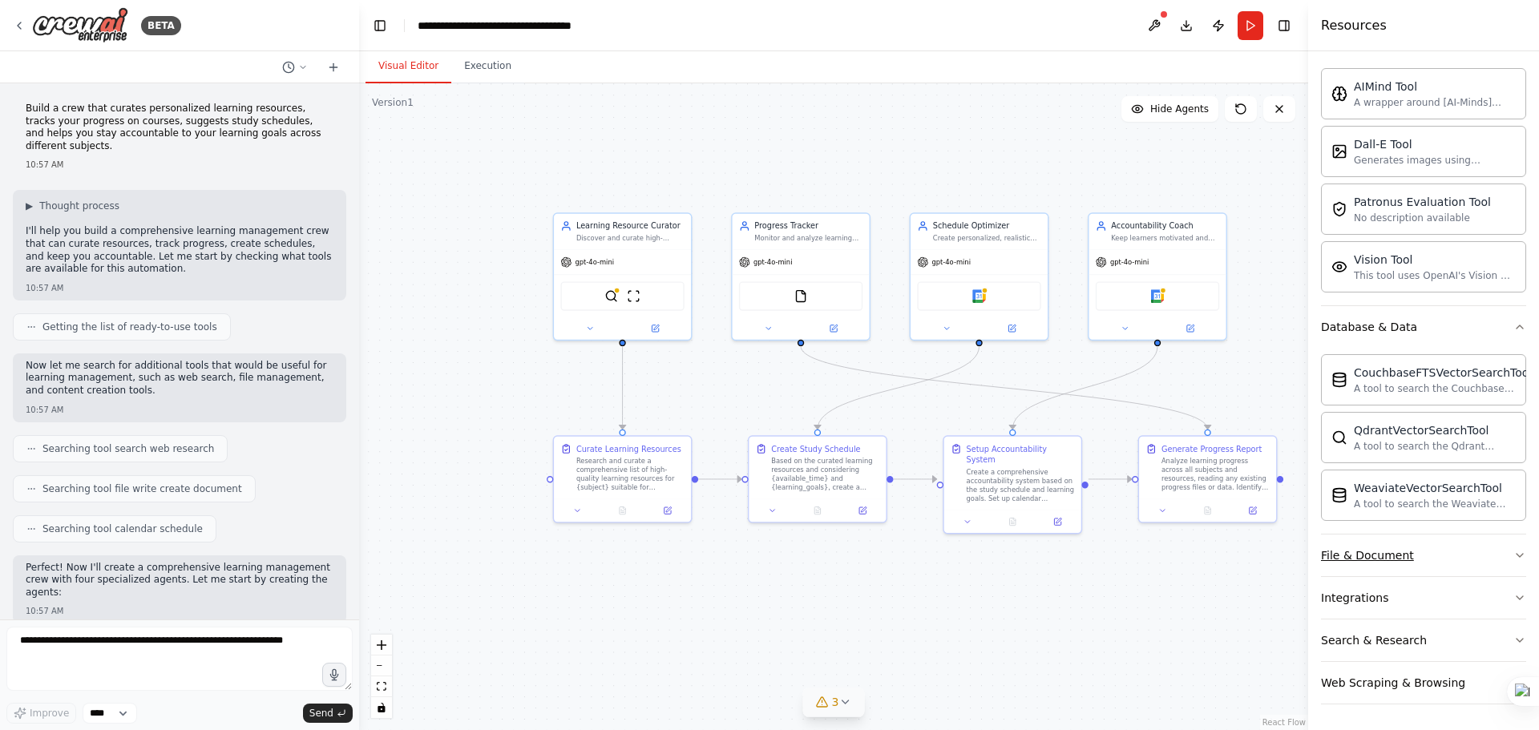
click at [1513, 556] on icon "button" at bounding box center [1519, 555] width 13 height 13
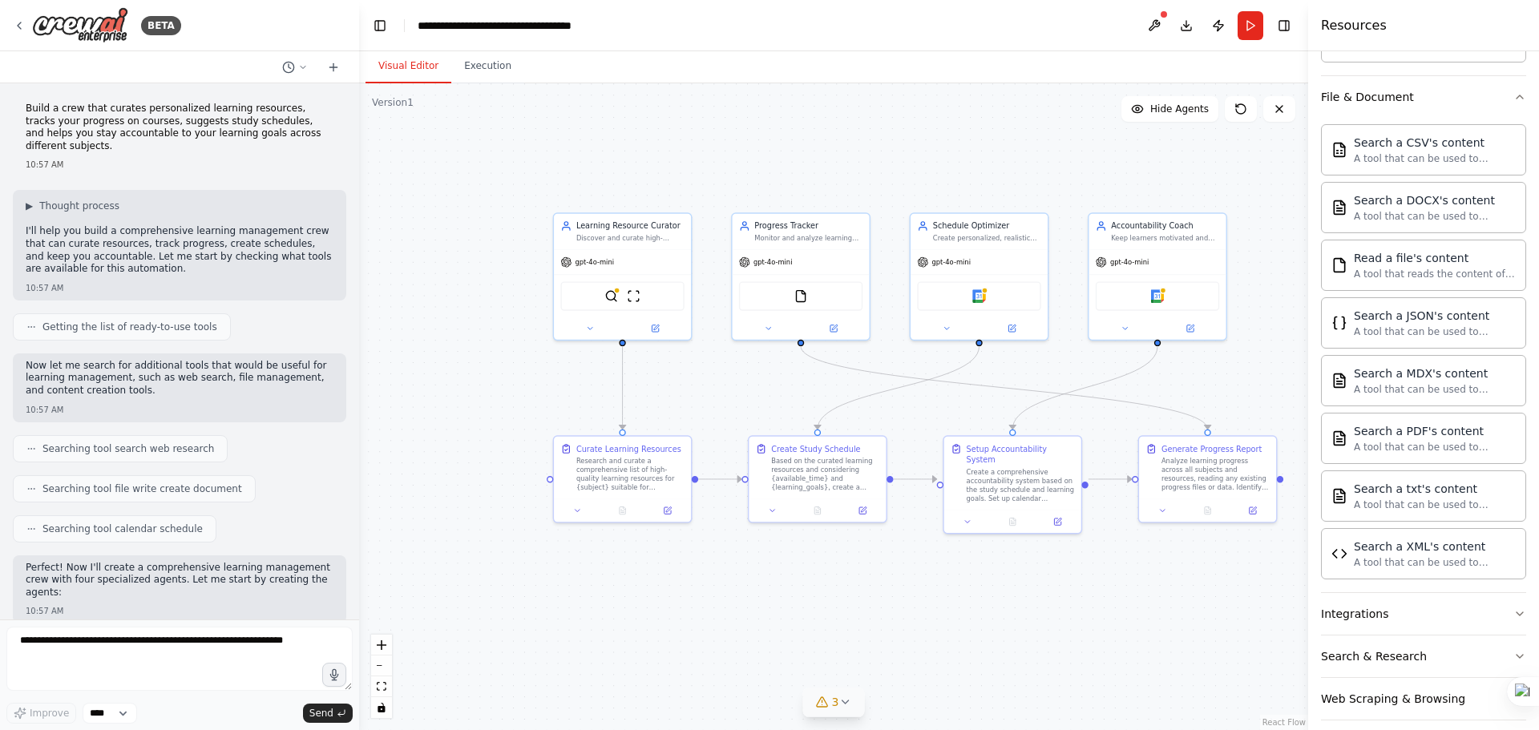
scroll to position [744, 0]
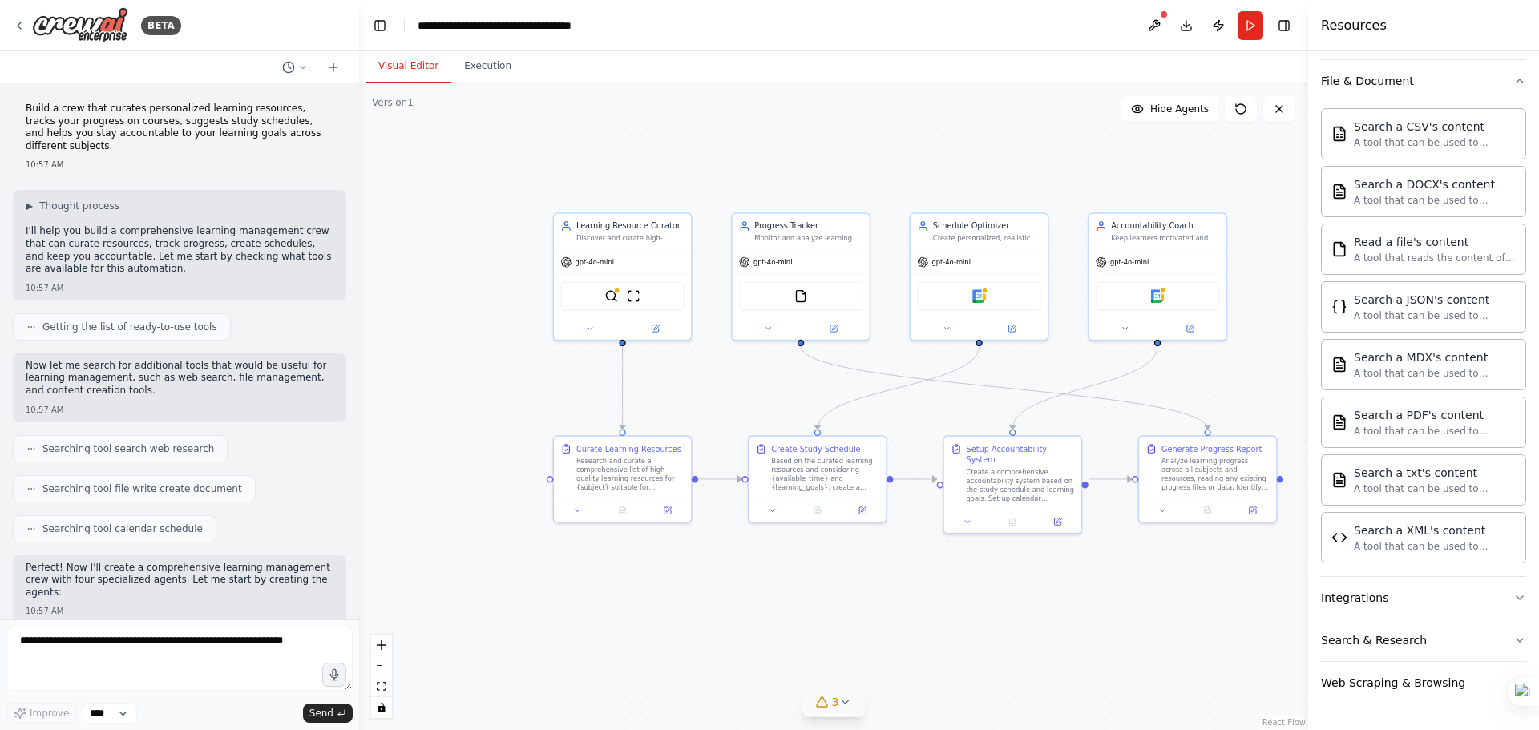
click at [1513, 596] on icon "button" at bounding box center [1519, 598] width 13 height 13
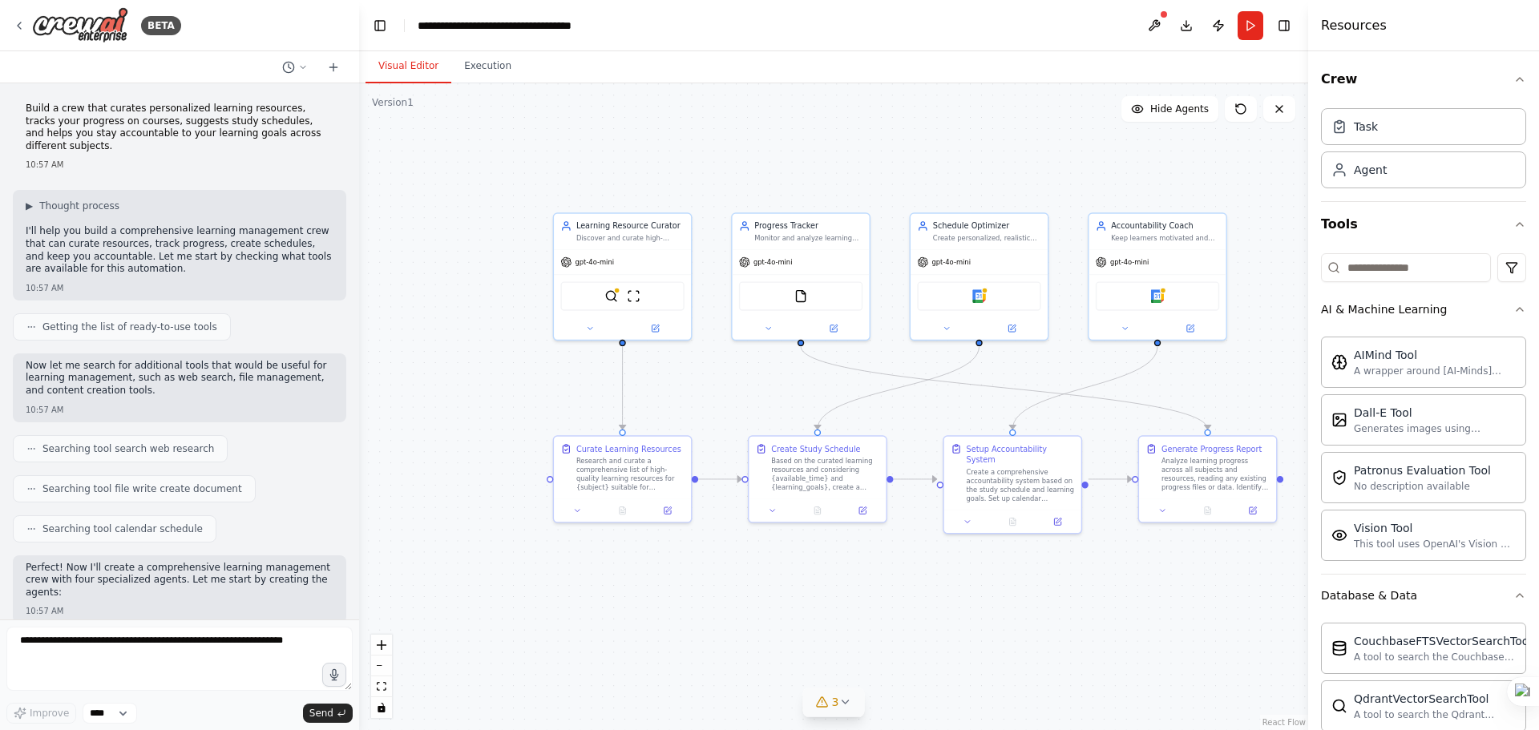
scroll to position [0, 0]
click at [1513, 312] on icon "button" at bounding box center [1519, 310] width 13 height 13
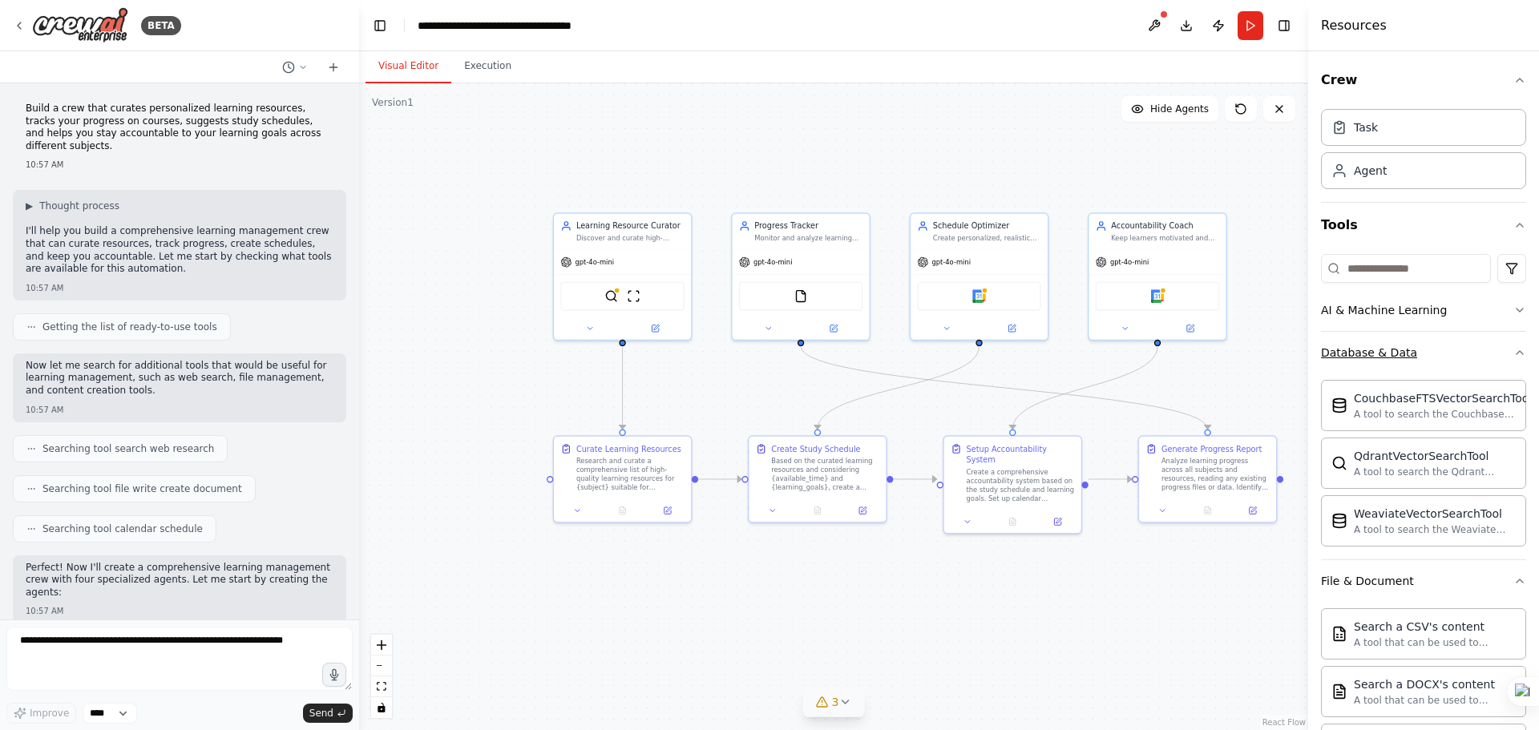
click at [1513, 354] on icon "button" at bounding box center [1519, 352] width 13 height 13
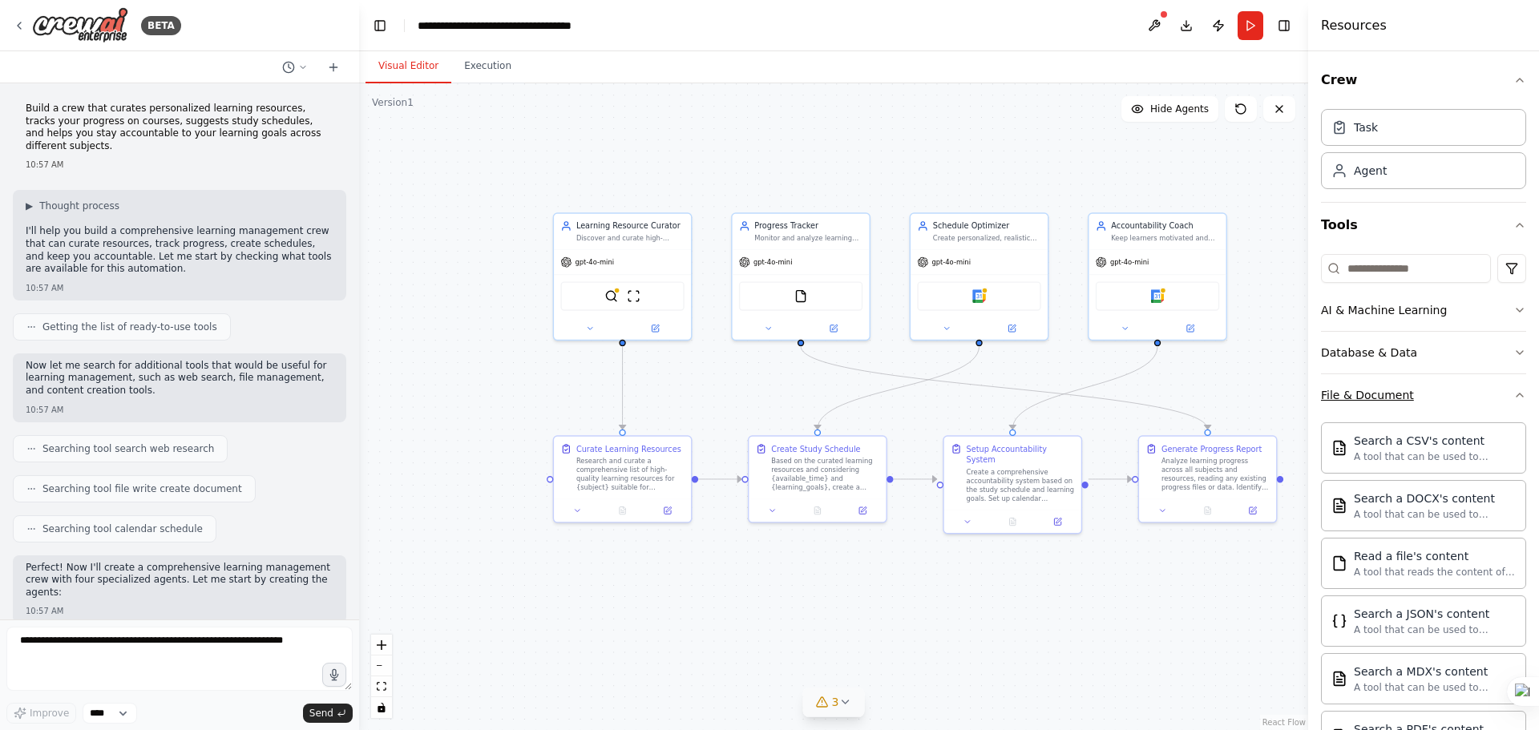
click at [1513, 397] on icon "button" at bounding box center [1519, 395] width 13 height 13
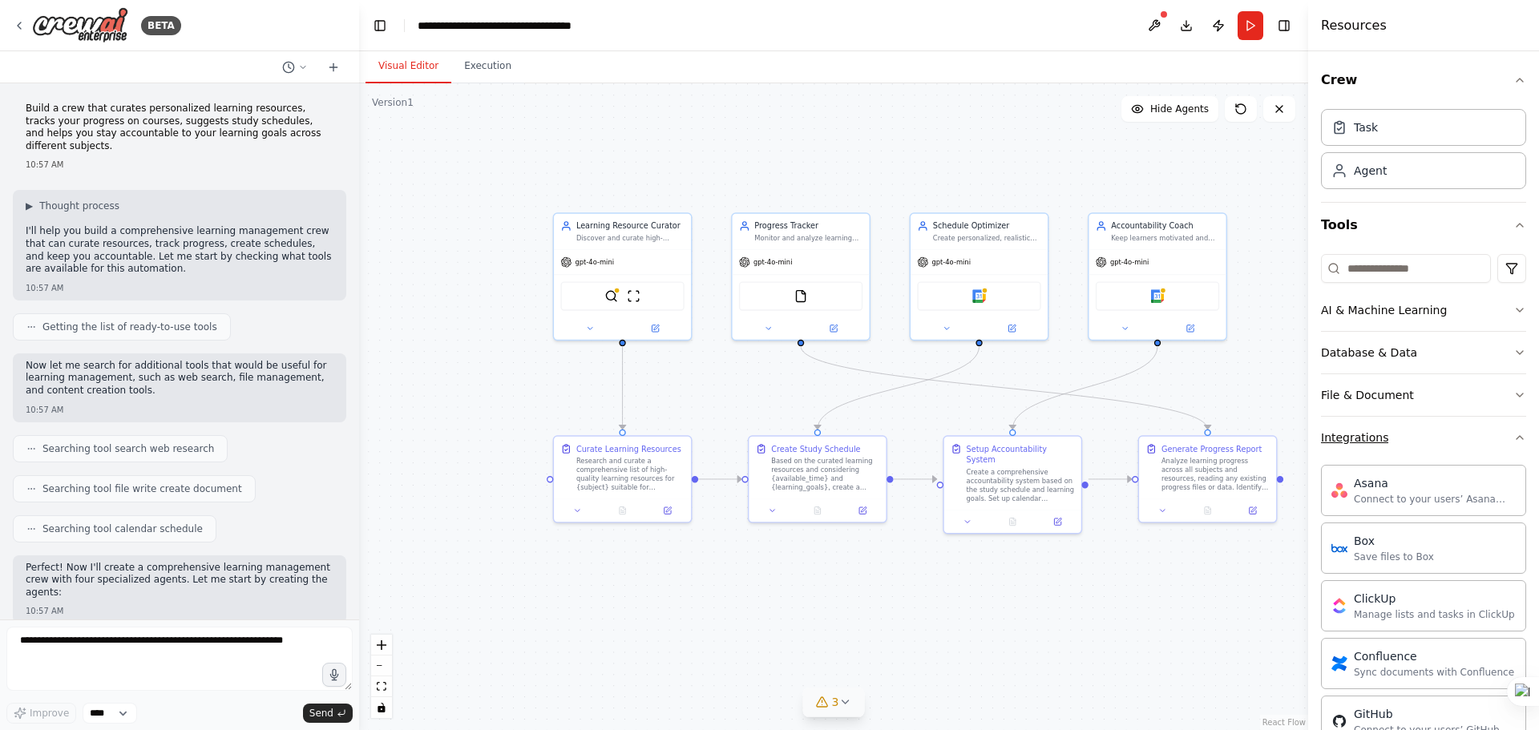
click at [1513, 436] on icon "button" at bounding box center [1519, 437] width 13 height 13
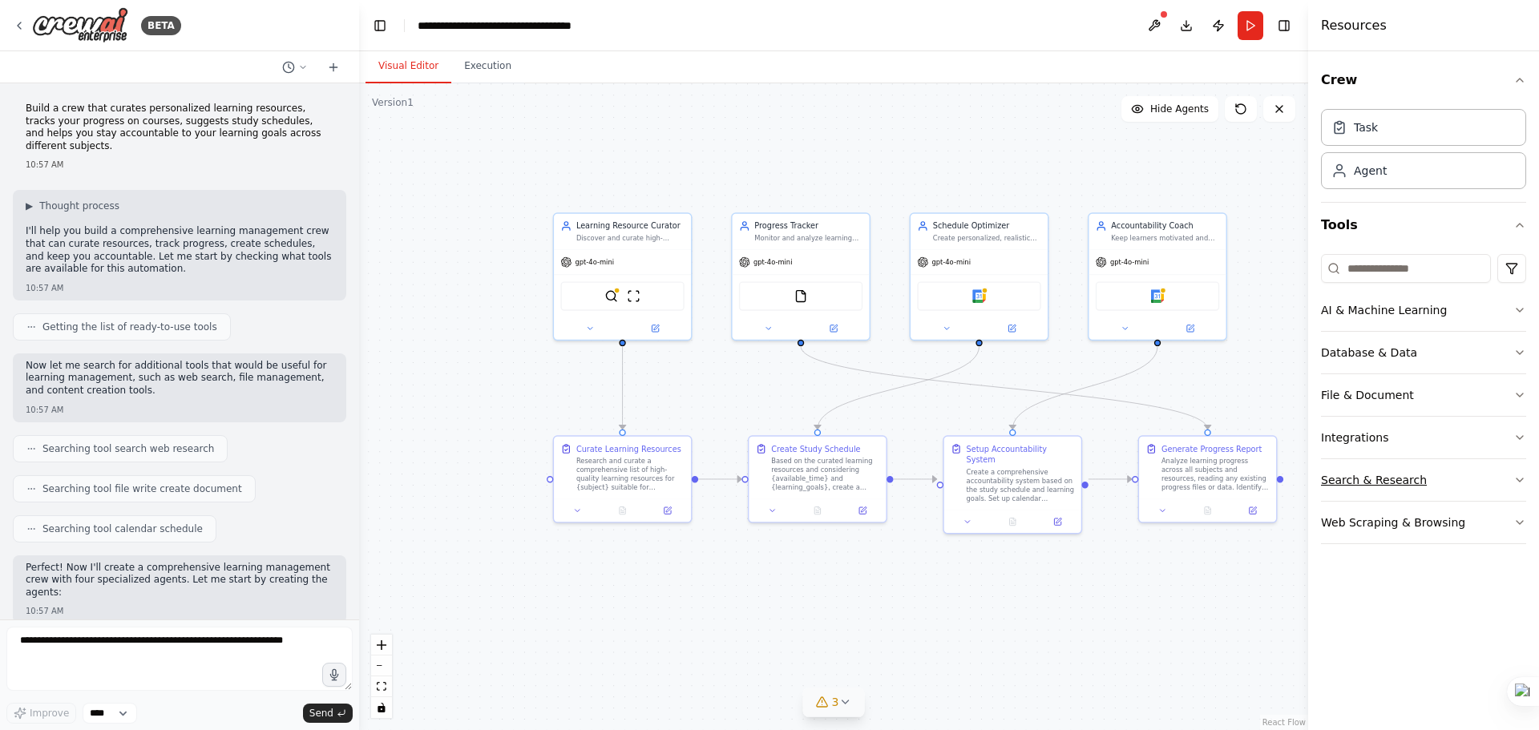
click at [1518, 477] on icon "button" at bounding box center [1519, 480] width 13 height 13
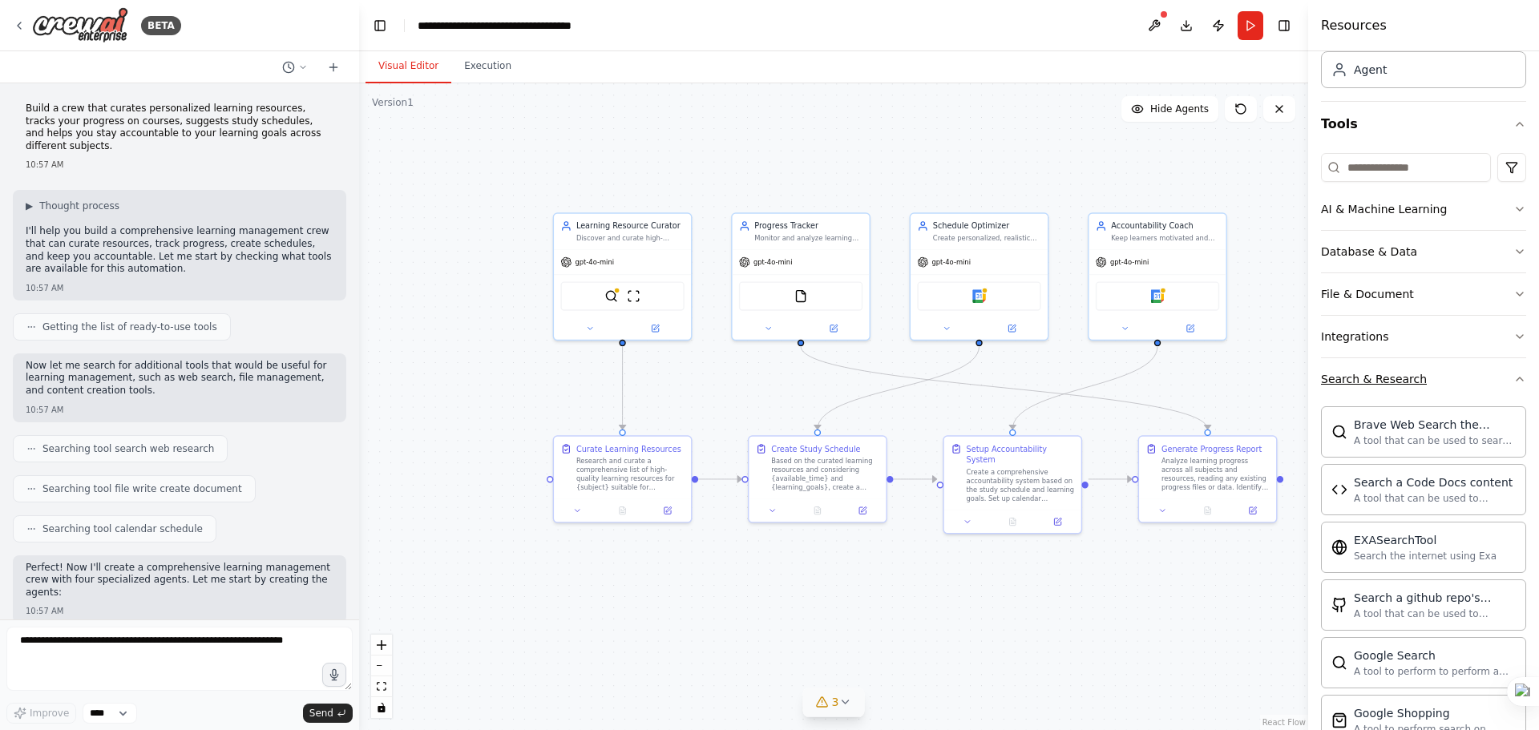
scroll to position [100, 0]
click at [1513, 381] on icon "button" at bounding box center [1519, 380] width 13 height 13
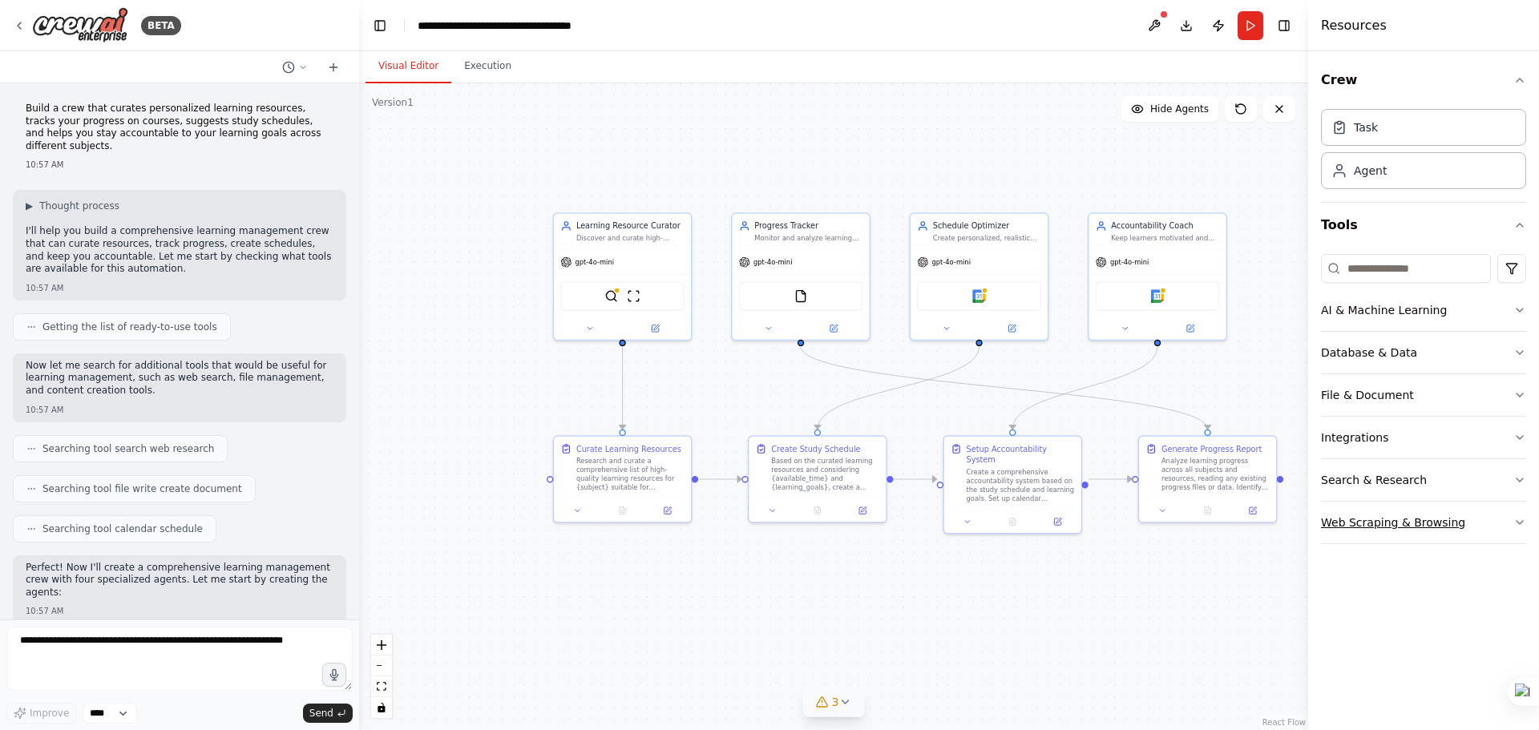
click at [1520, 521] on icon "button" at bounding box center [1519, 522] width 13 height 13
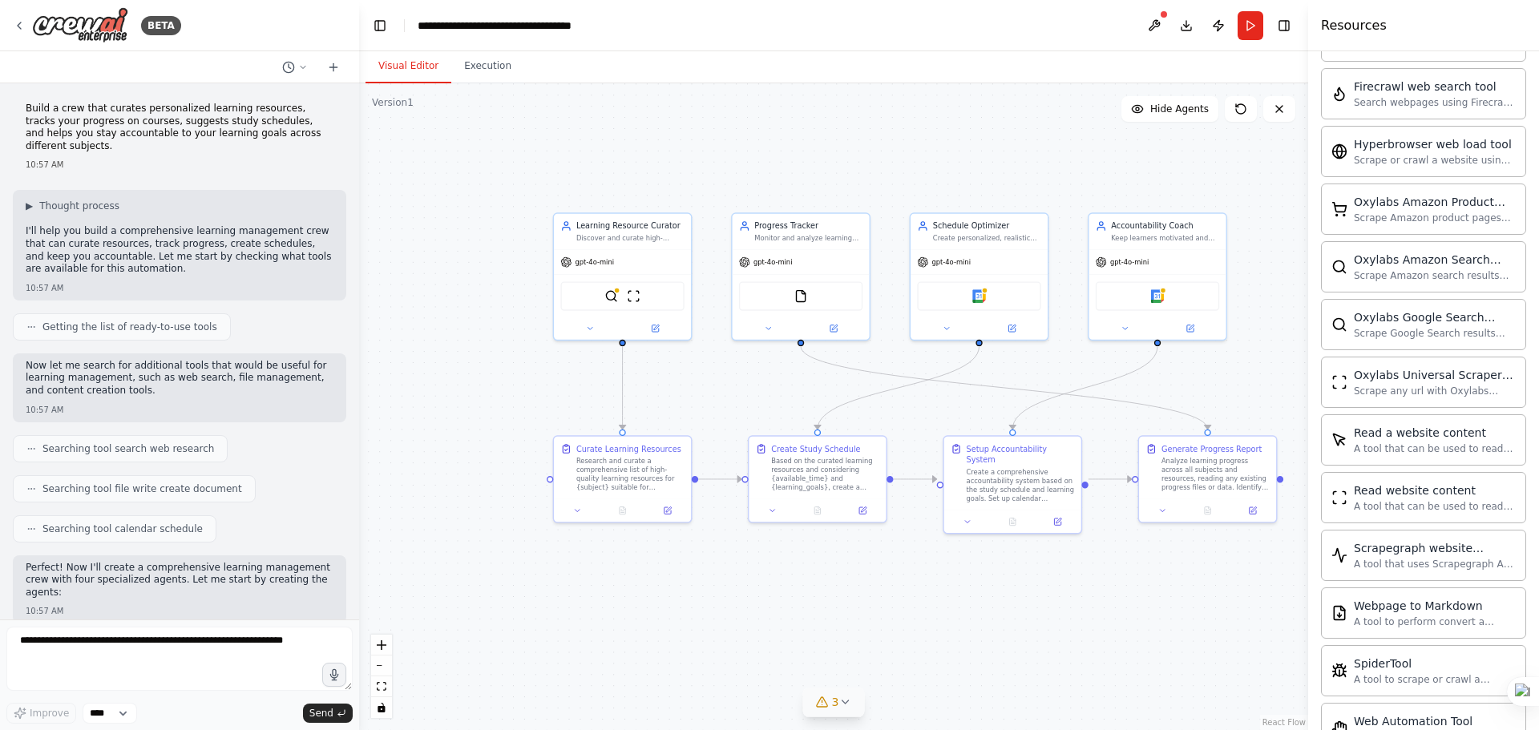
scroll to position [718, 0]
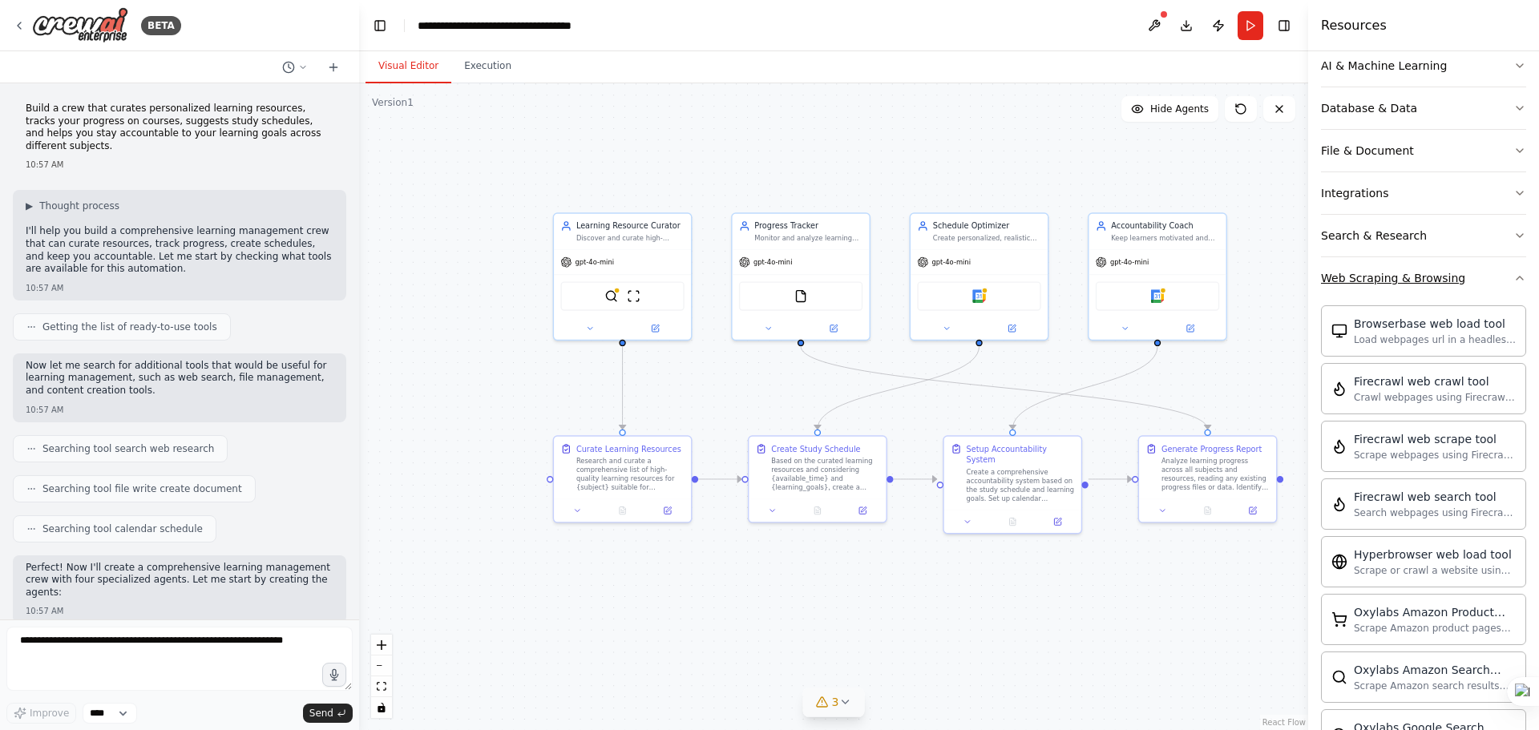
click at [1513, 277] on icon "button" at bounding box center [1519, 278] width 13 height 13
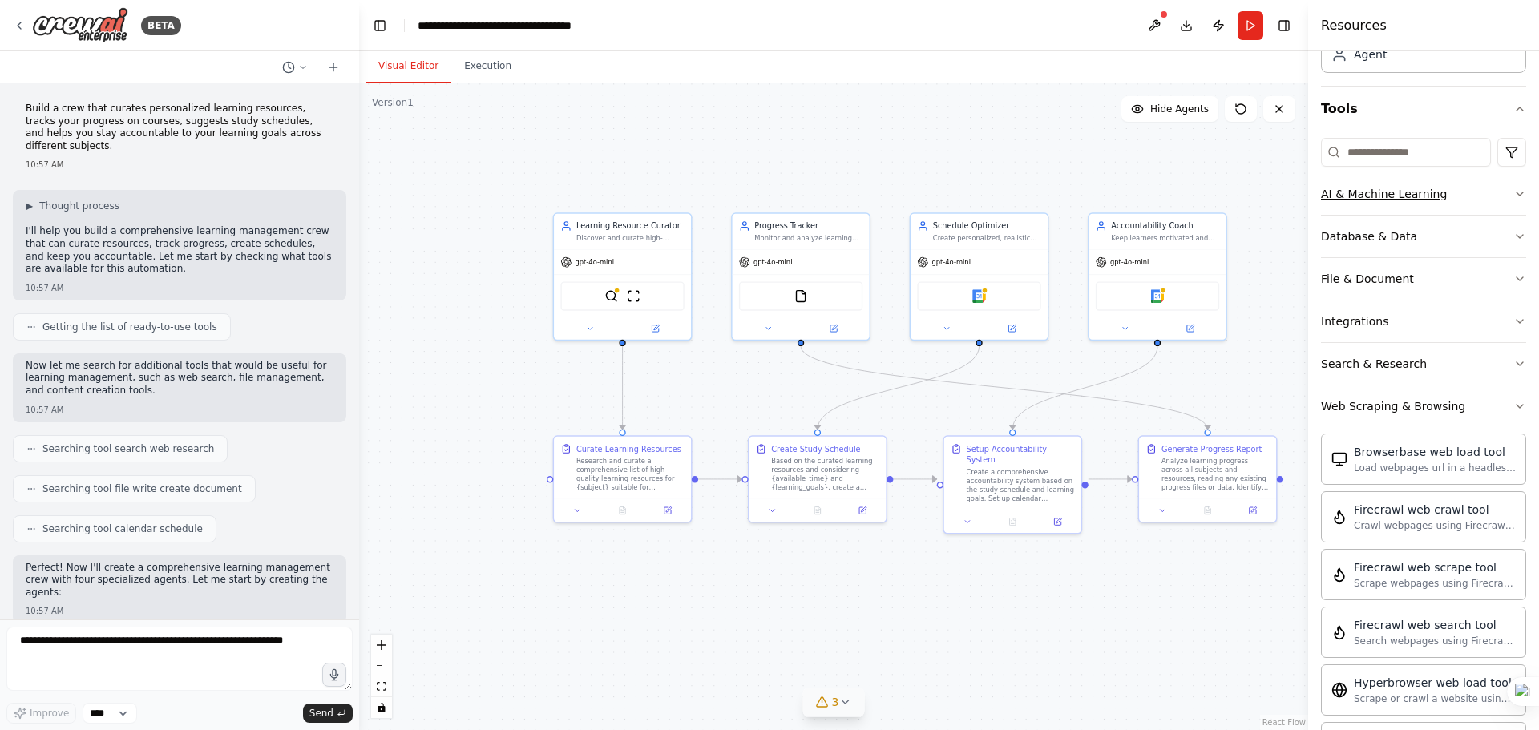
scroll to position [0, 0]
